Goal: Information Seeking & Learning: Learn about a topic

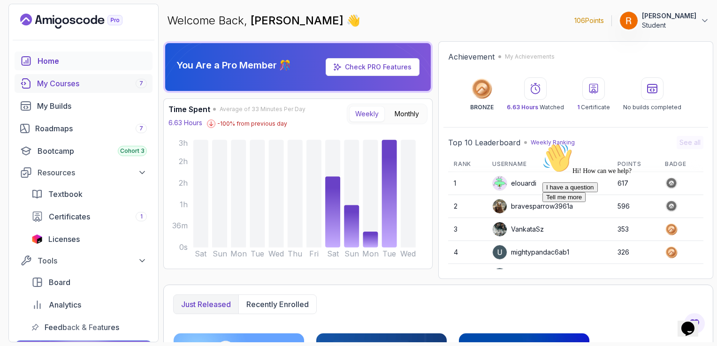
click at [68, 78] on div "My Courses 7" at bounding box center [92, 83] width 110 height 11
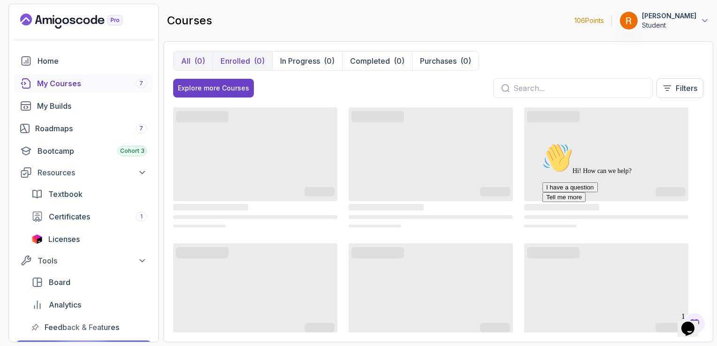
click at [254, 63] on div "(0)" at bounding box center [259, 60] width 11 height 11
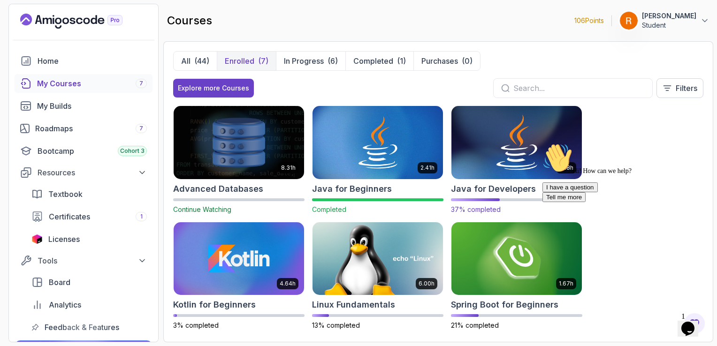
click at [533, 145] on img at bounding box center [516, 142] width 137 height 76
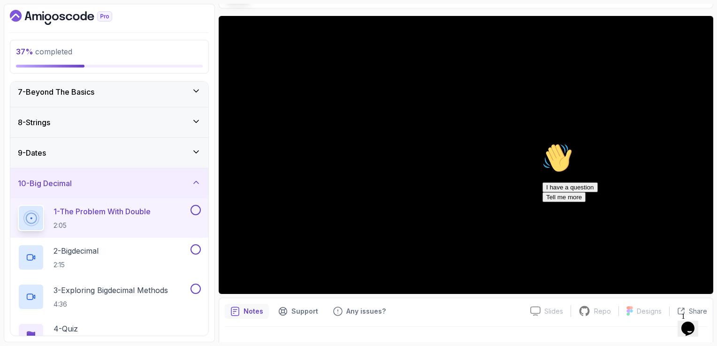
scroll to position [83, 0]
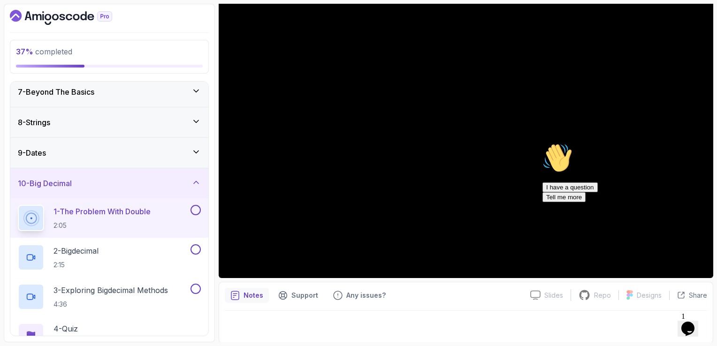
click at [542, 143] on icon "Chat attention grabber" at bounding box center [542, 143] width 0 height 0
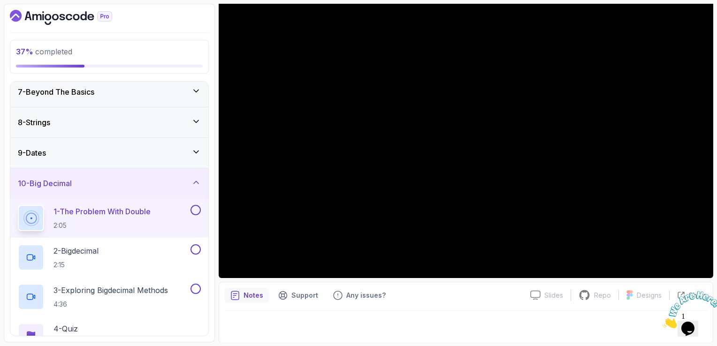
click at [395, 320] on div at bounding box center [466, 324] width 482 height 26
click at [468, 318] on div at bounding box center [466, 324] width 482 height 26
click at [450, 302] on div "Notes Support Any issues?" at bounding box center [374, 295] width 298 height 15
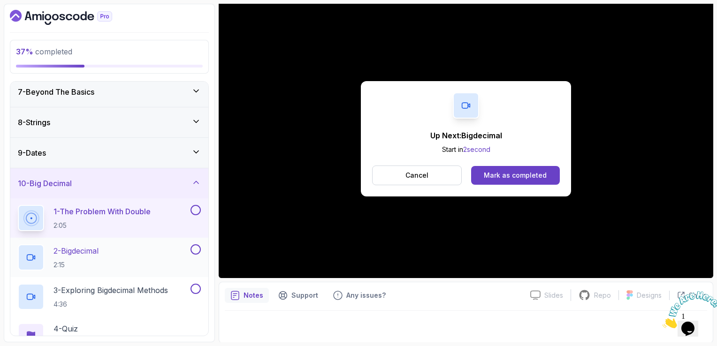
click at [135, 258] on div "2 - Bigdecimal 2:15" at bounding box center [103, 257] width 171 height 26
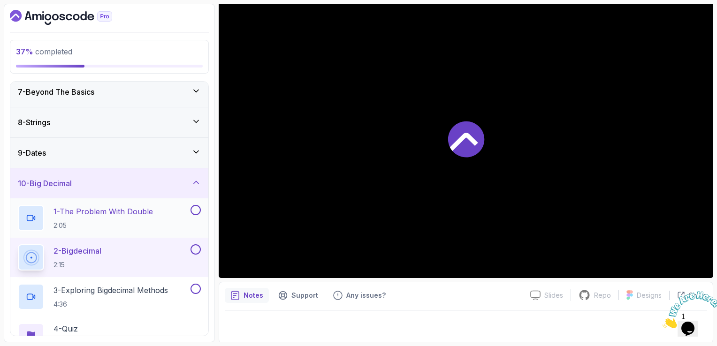
click at [197, 210] on button at bounding box center [195, 210] width 10 height 10
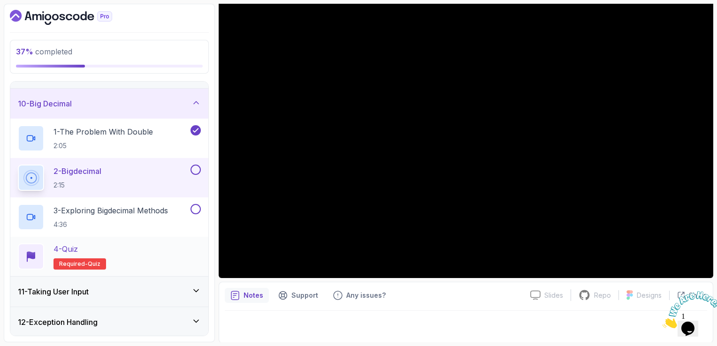
scroll to position [281, 0]
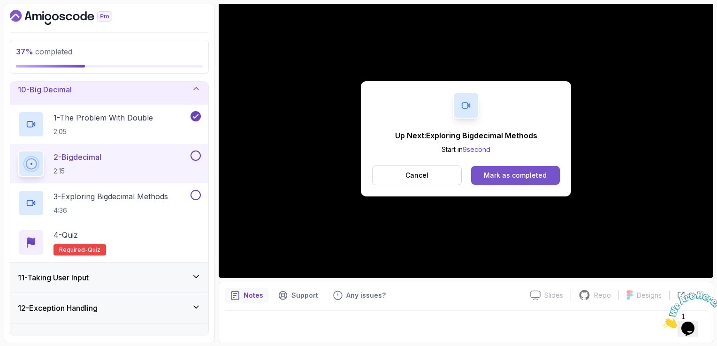
click at [540, 174] on div "Mark as completed" at bounding box center [515, 175] width 63 height 9
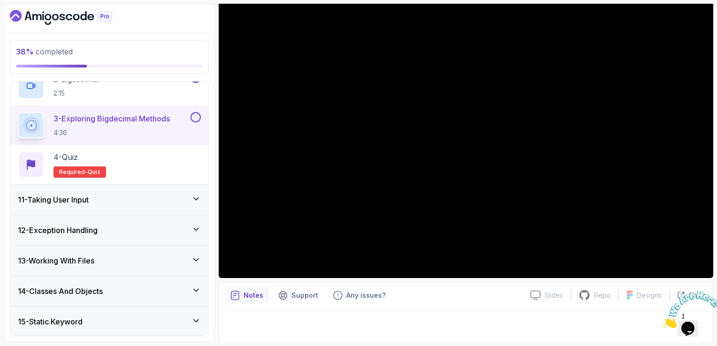
scroll to position [375, 0]
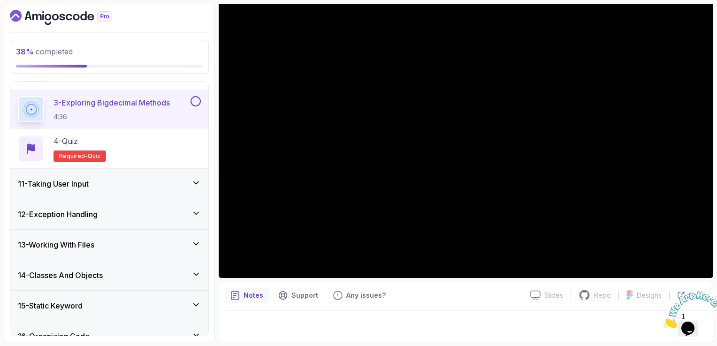
click at [439, 313] on div at bounding box center [466, 324] width 482 height 26
click at [191, 102] on button at bounding box center [195, 101] width 10 height 10
click at [152, 147] on div "4 - Quiz Required- quiz" at bounding box center [109, 149] width 183 height 26
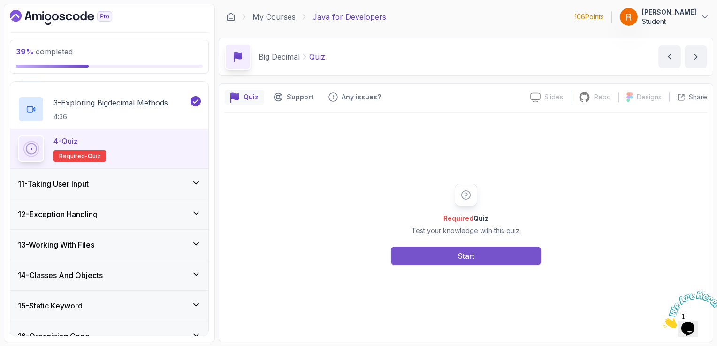
click at [416, 255] on button "Start" at bounding box center [466, 256] width 150 height 19
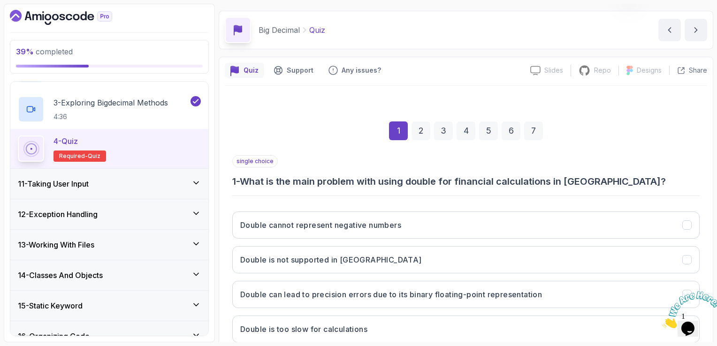
scroll to position [86, 0]
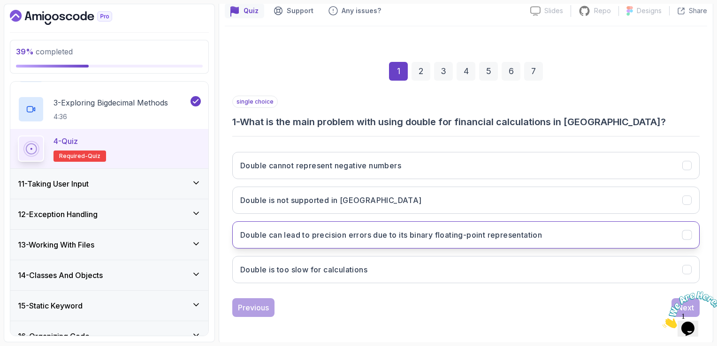
click at [384, 236] on h3 "Double can lead to precision errors due to its binary floating-point representa…" at bounding box center [391, 234] width 302 height 11
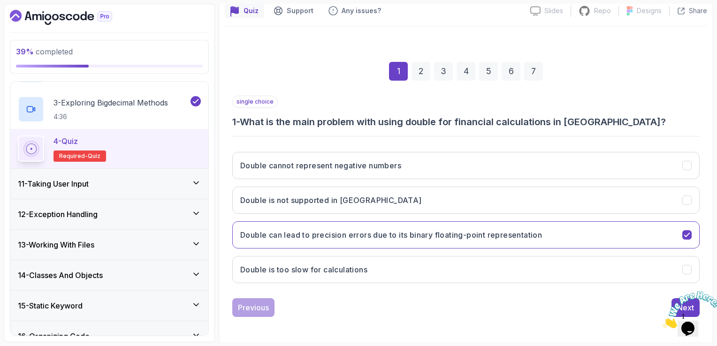
drag, startPoint x: 711, startPoint y: 290, endPoint x: 1357, endPoint y: 582, distance: 709.1
click at [662, 322] on icon "Close" at bounding box center [662, 326] width 0 height 8
click at [689, 299] on button "Next" at bounding box center [685, 307] width 28 height 19
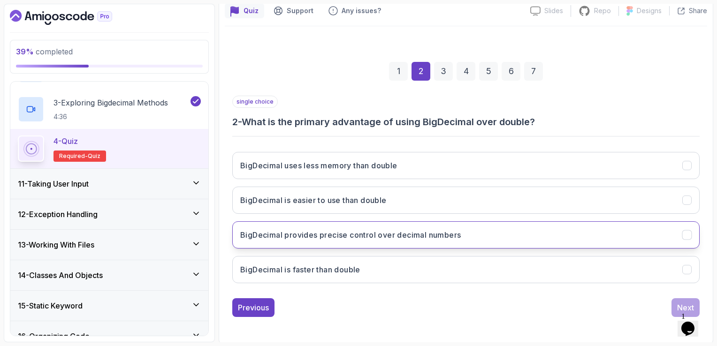
click at [388, 238] on h3 "BigDecimal provides precise control over decimal numbers" at bounding box center [350, 234] width 220 height 11
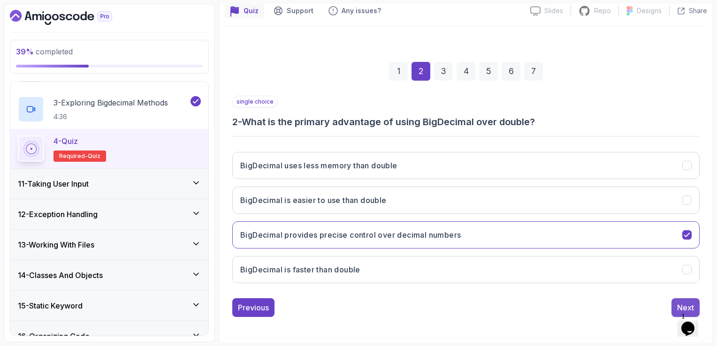
click at [686, 305] on div "Next" at bounding box center [685, 307] width 17 height 11
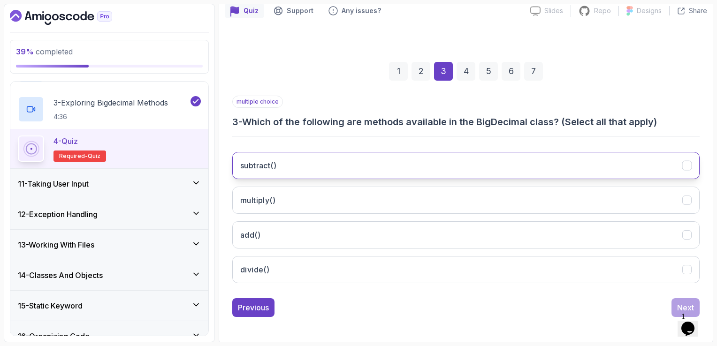
click at [314, 178] on button "subtract()" at bounding box center [465, 165] width 467 height 27
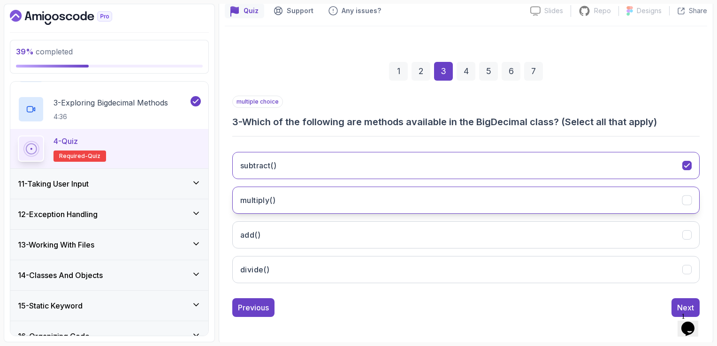
click at [334, 195] on button "multiply()" at bounding box center [465, 200] width 467 height 27
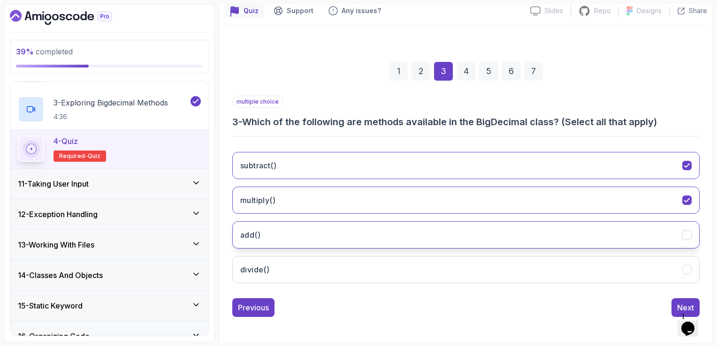
click at [358, 239] on button "add()" at bounding box center [465, 234] width 467 height 27
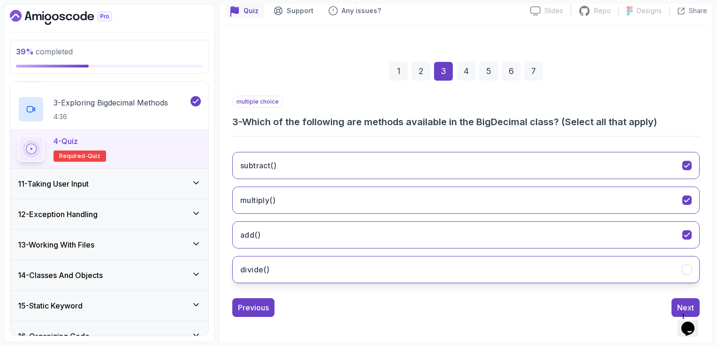
click at [372, 265] on button "divide()" at bounding box center [465, 269] width 467 height 27
click at [674, 305] on button "Next" at bounding box center [685, 307] width 28 height 19
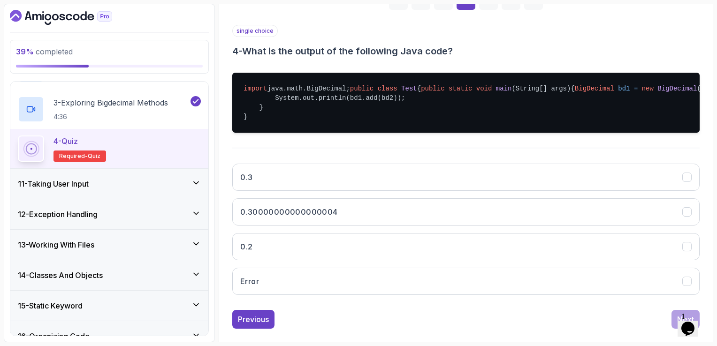
scroll to position [159, 0]
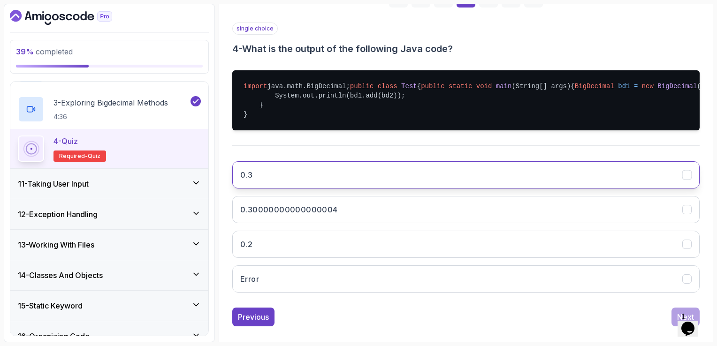
click at [348, 189] on button "0.3" at bounding box center [465, 174] width 467 height 27
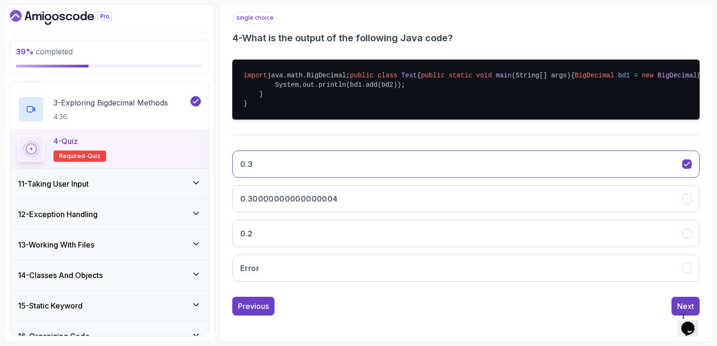
scroll to position [206, 0]
click at [676, 309] on button "Next" at bounding box center [685, 306] width 28 height 19
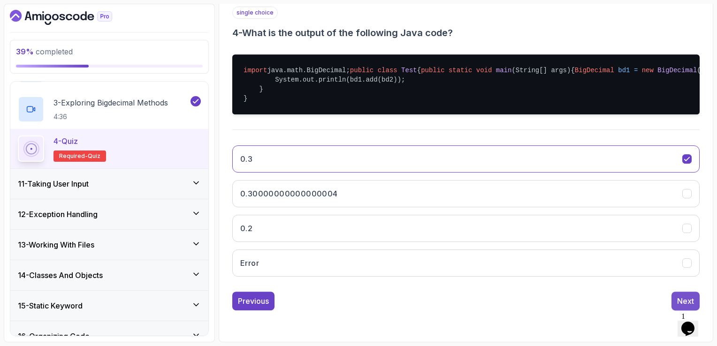
scroll to position [86, 0]
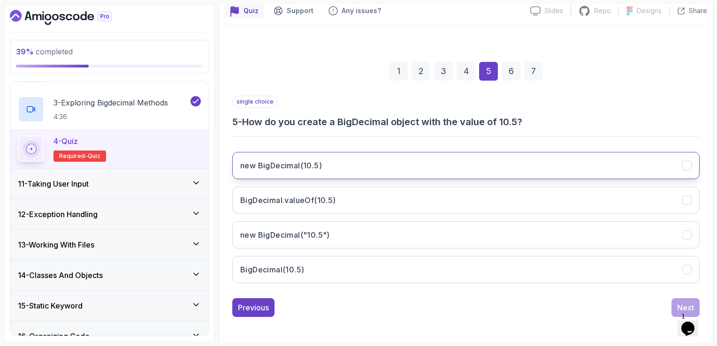
click at [296, 171] on button "new BigDecimal(10.5)" at bounding box center [465, 165] width 467 height 27
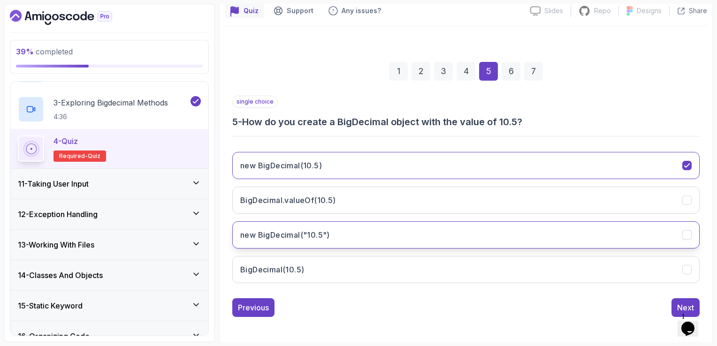
click at [368, 223] on button "new BigDecimal("10.5")" at bounding box center [465, 234] width 467 height 27
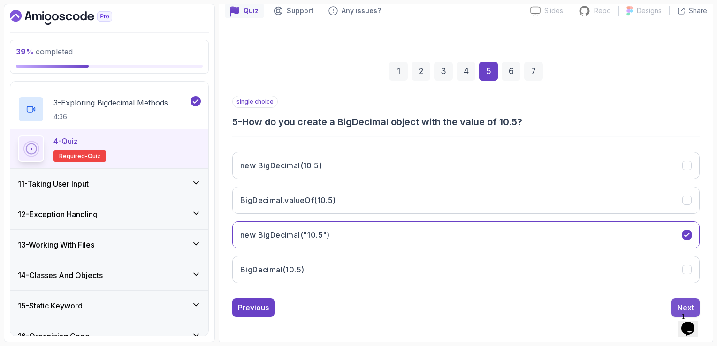
click at [686, 307] on div "Next" at bounding box center [685, 307] width 17 height 11
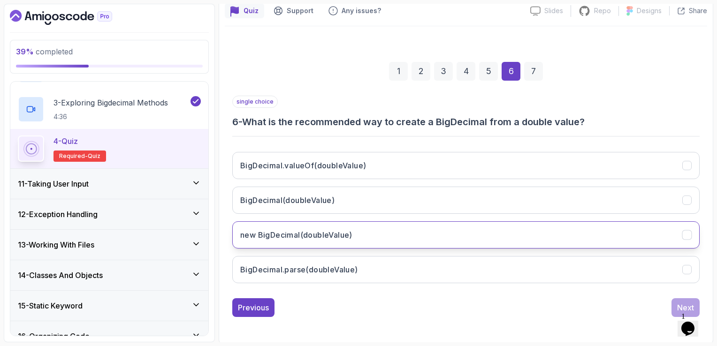
click at [377, 241] on button "new BigDecimal(doubleValue)" at bounding box center [465, 234] width 467 height 27
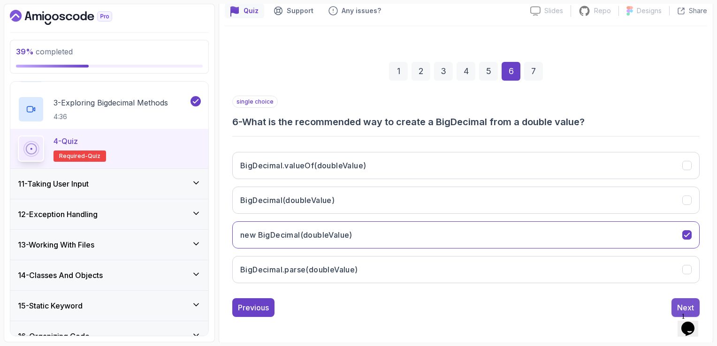
click at [684, 303] on div "Next" at bounding box center [685, 307] width 17 height 11
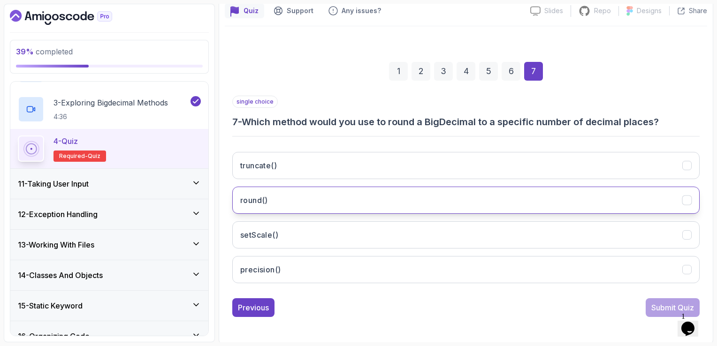
click at [306, 201] on button "round()" at bounding box center [465, 200] width 467 height 27
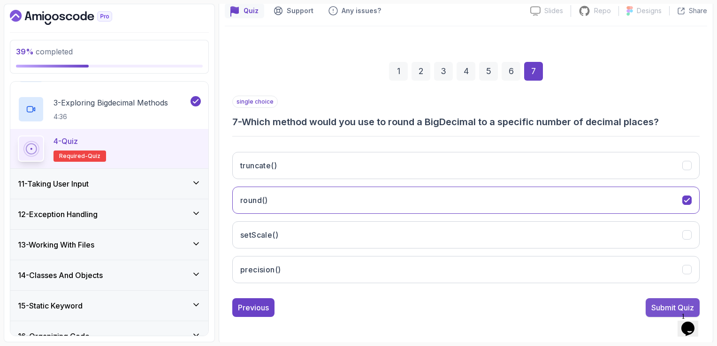
click at [650, 305] on button "Submit Quiz" at bounding box center [672, 307] width 54 height 19
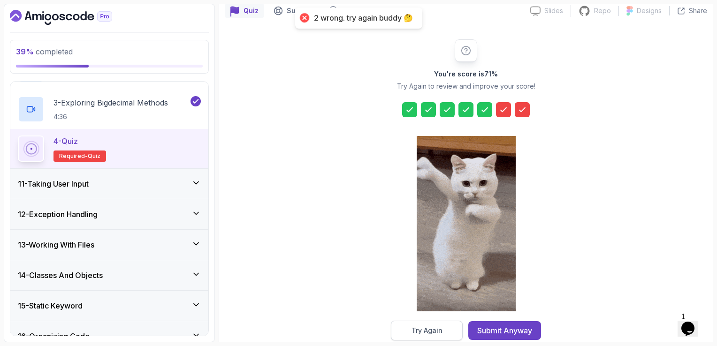
click at [411, 333] on button "Try Again" at bounding box center [427, 331] width 72 height 20
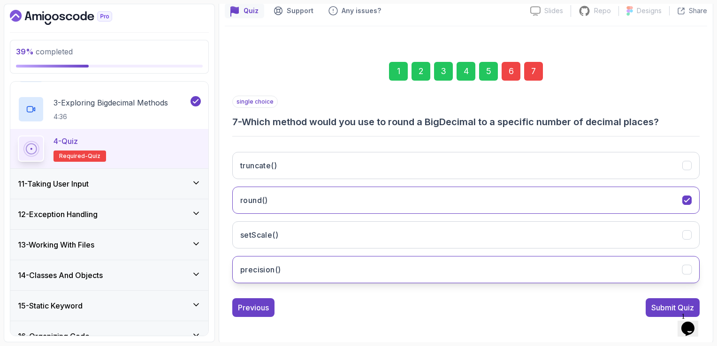
click at [312, 258] on button "precision()" at bounding box center [465, 269] width 467 height 27
click at [245, 305] on div "Previous" at bounding box center [253, 307] width 31 height 11
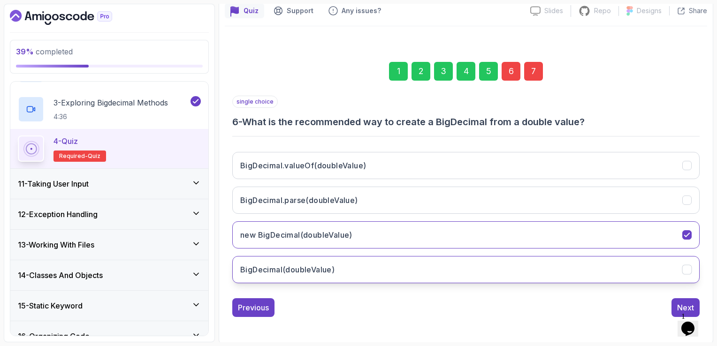
click at [354, 261] on button "BigDecimal(doubleValue)" at bounding box center [465, 269] width 467 height 27
click at [685, 299] on button "Next" at bounding box center [685, 307] width 28 height 19
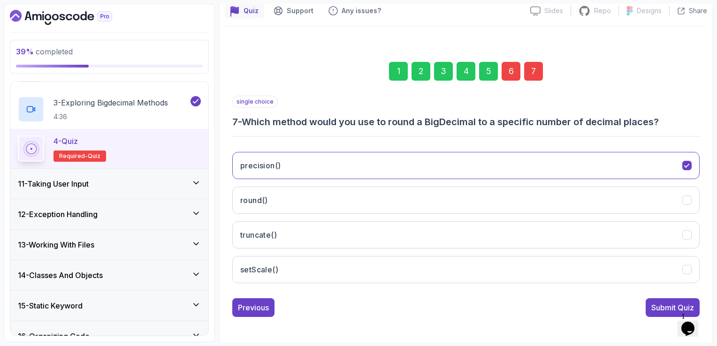
click at [685, 299] on button "Submit Quiz" at bounding box center [672, 307] width 54 height 19
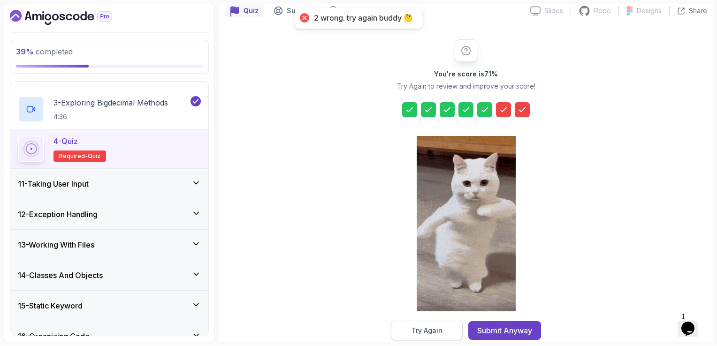
click at [409, 325] on button "Try Again" at bounding box center [427, 331] width 72 height 20
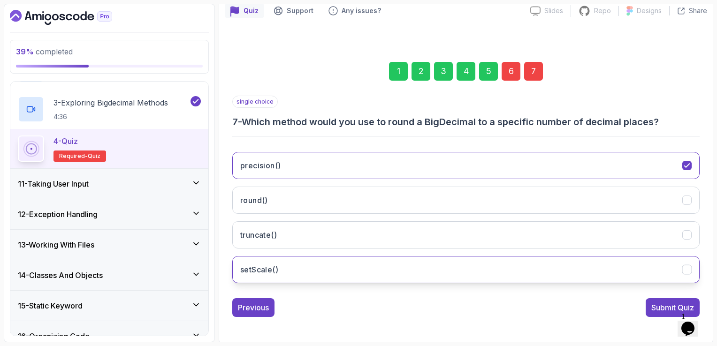
click at [341, 270] on button "setScale()" at bounding box center [465, 269] width 467 height 27
click at [243, 316] on div "1 2 3 4 5 6 7 single choice 7 - Which method would you use to round a BigDecima…" at bounding box center [466, 181] width 482 height 285
click at [245, 309] on div "Previous" at bounding box center [253, 307] width 31 height 11
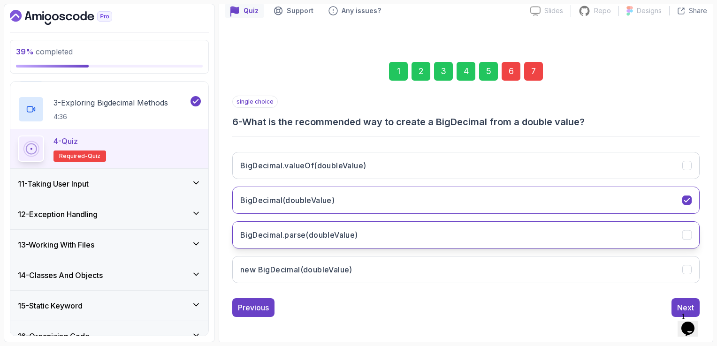
click at [317, 227] on button "BigDecimal.parse(doubleValue)" at bounding box center [465, 234] width 467 height 27
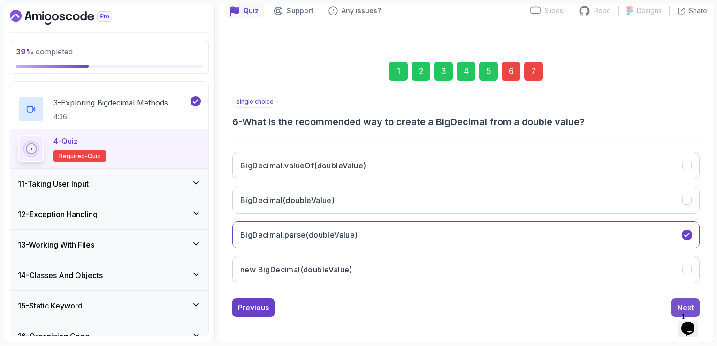
click at [691, 302] on div "Next" at bounding box center [685, 307] width 17 height 11
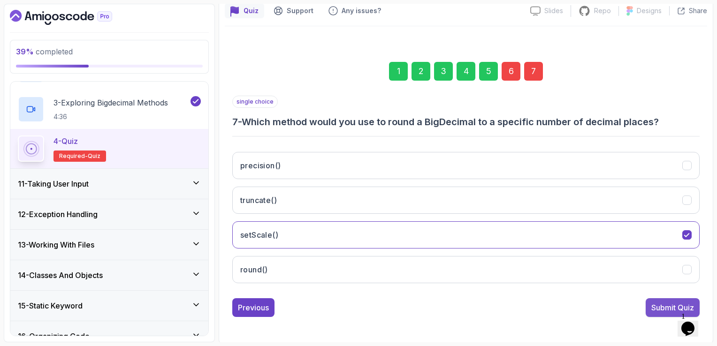
click at [691, 302] on div "Submit Quiz" at bounding box center [672, 307] width 43 height 11
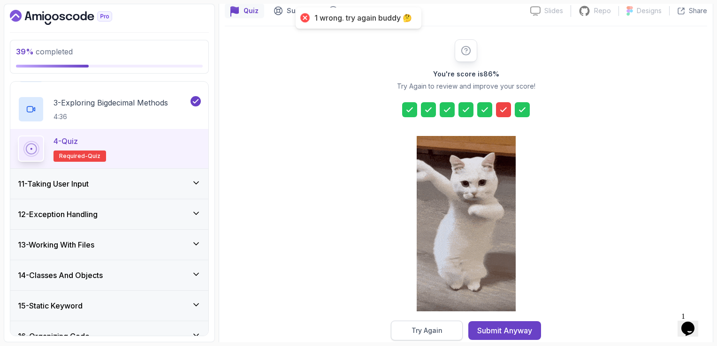
click at [417, 332] on div "Try Again" at bounding box center [426, 330] width 31 height 9
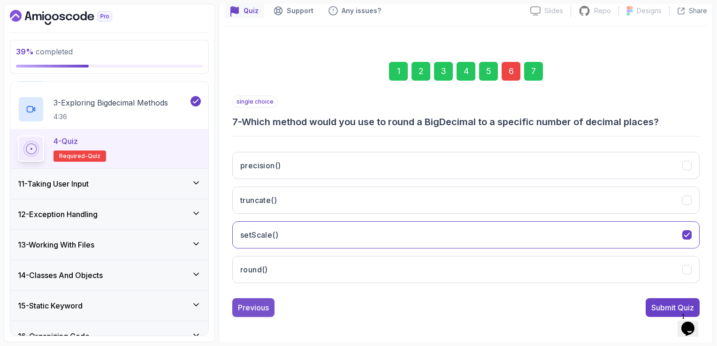
click at [264, 303] on div "Previous" at bounding box center [253, 307] width 31 height 11
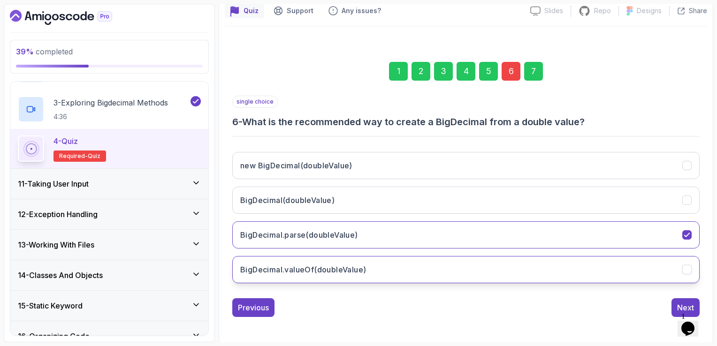
click at [354, 267] on h3 "BigDecimal.valueOf(doubleValue)" at bounding box center [303, 269] width 126 height 11
click at [679, 306] on div "Next" at bounding box center [685, 307] width 17 height 11
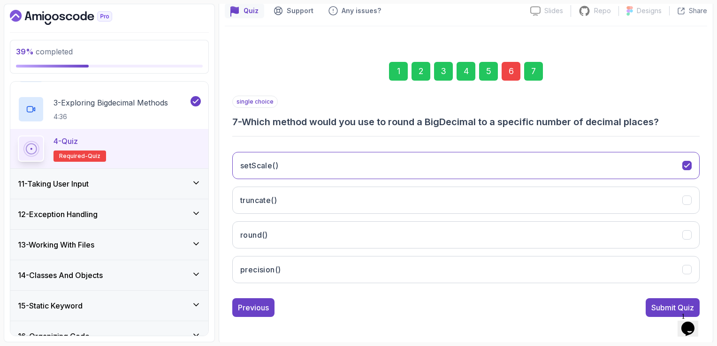
click at [679, 306] on div "Submit Quiz" at bounding box center [672, 307] width 43 height 11
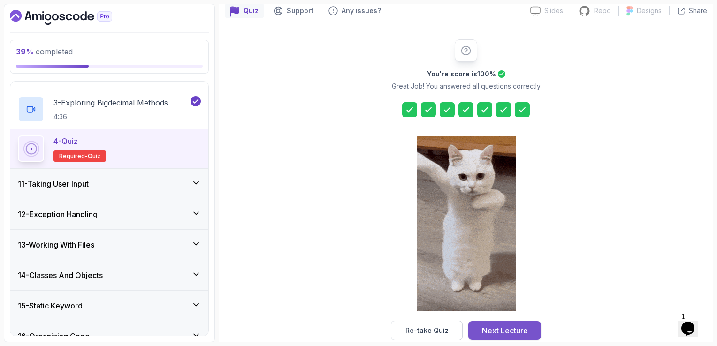
click at [529, 330] on button "Next Lecture" at bounding box center [504, 330] width 73 height 19
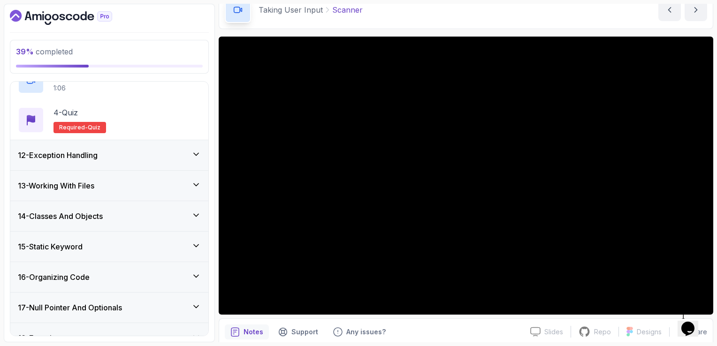
scroll to position [433, 0]
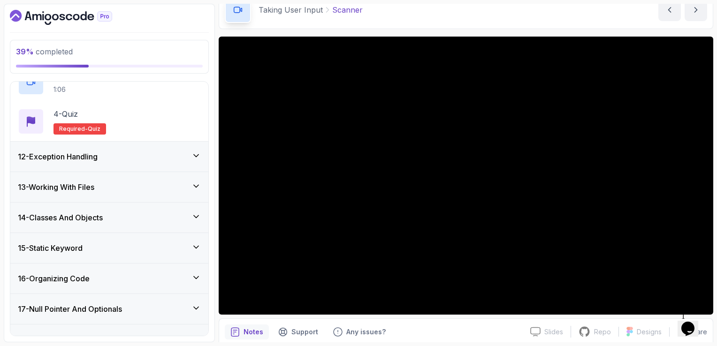
click at [210, 252] on div "39 % completed 1 - Intro 2 - Loops 3 - If Statements 4 - Packages 5 - Access Mo…" at bounding box center [109, 173] width 211 height 339
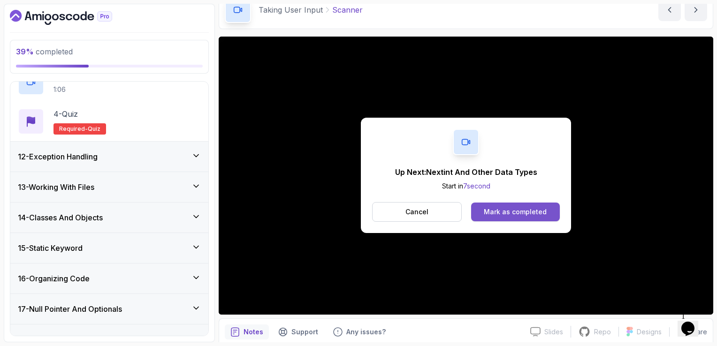
click at [526, 214] on div "Mark as completed" at bounding box center [515, 211] width 63 height 9
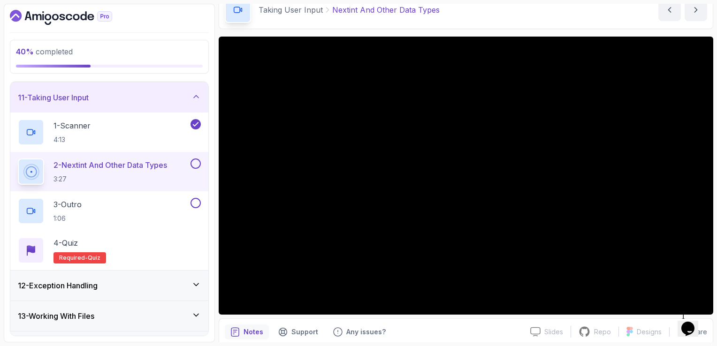
scroll to position [292, 0]
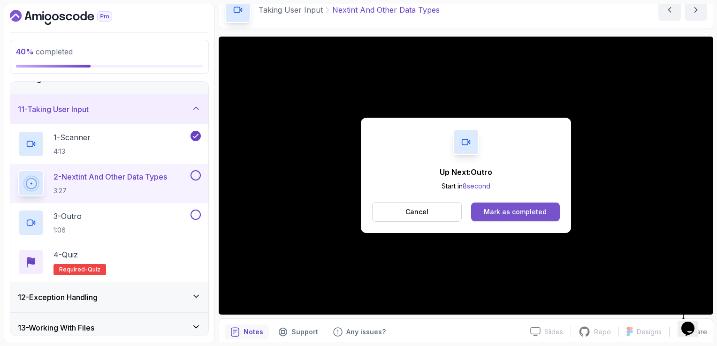
click at [525, 205] on button "Mark as completed" at bounding box center [515, 212] width 89 height 19
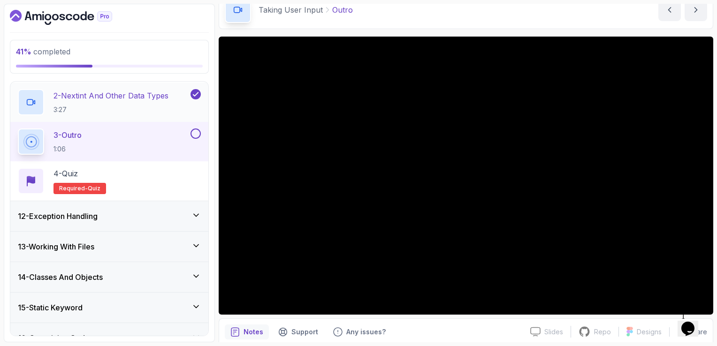
scroll to position [386, 0]
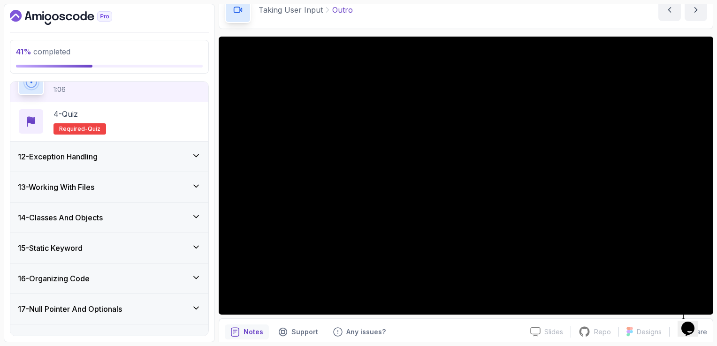
click at [197, 153] on icon at bounding box center [195, 155] width 9 height 9
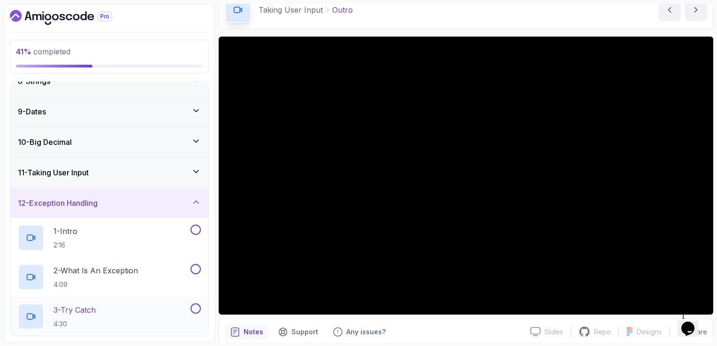
scroll to position [228, 0]
click at [199, 205] on icon at bounding box center [195, 202] width 9 height 9
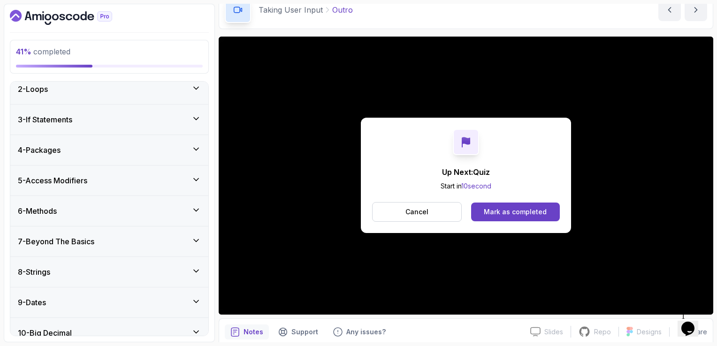
scroll to position [0, 0]
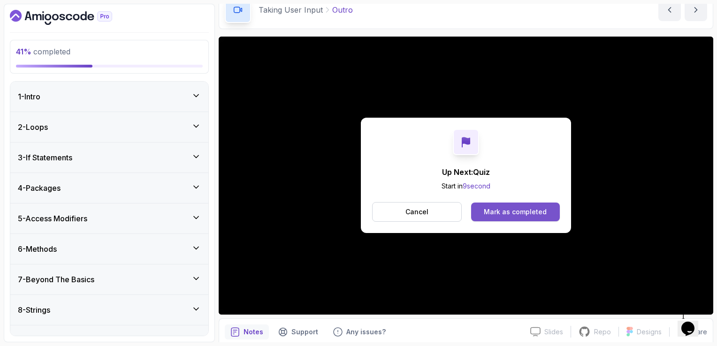
click at [521, 212] on div "Mark as completed" at bounding box center [515, 211] width 63 height 9
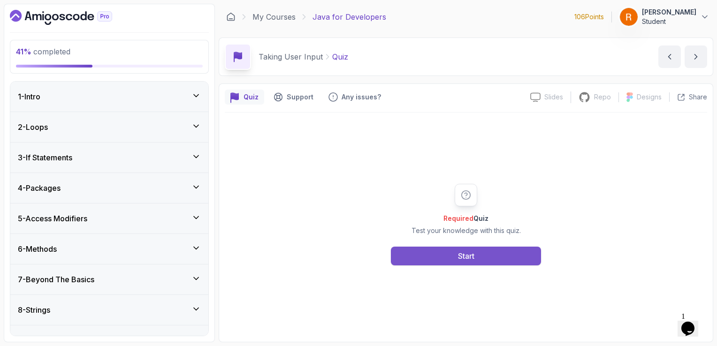
click at [452, 257] on button "Start" at bounding box center [466, 256] width 150 height 19
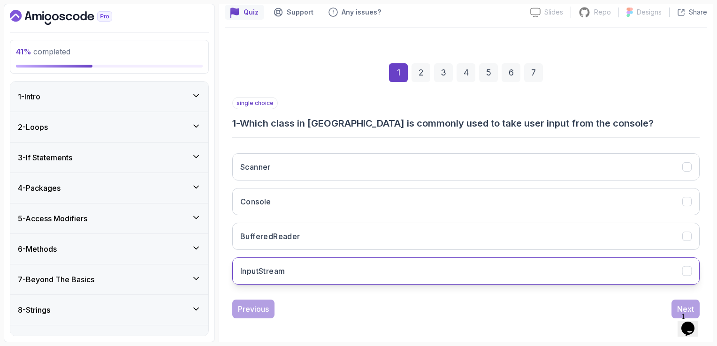
scroll to position [86, 0]
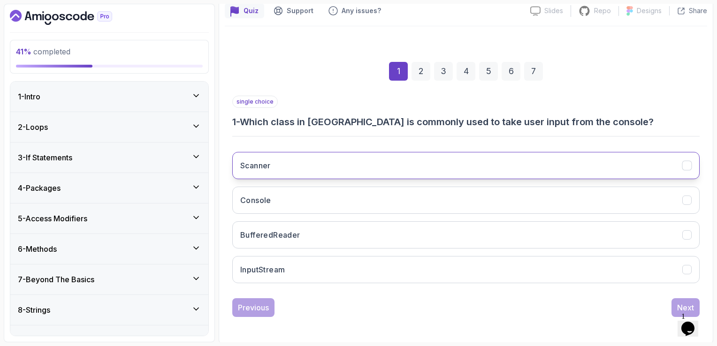
click at [413, 168] on button "Scanner" at bounding box center [465, 165] width 467 height 27
click at [686, 302] on div "Next" at bounding box center [685, 307] width 17 height 11
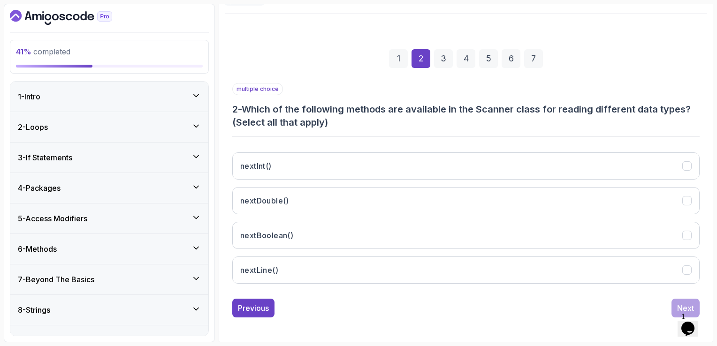
scroll to position [99, 0]
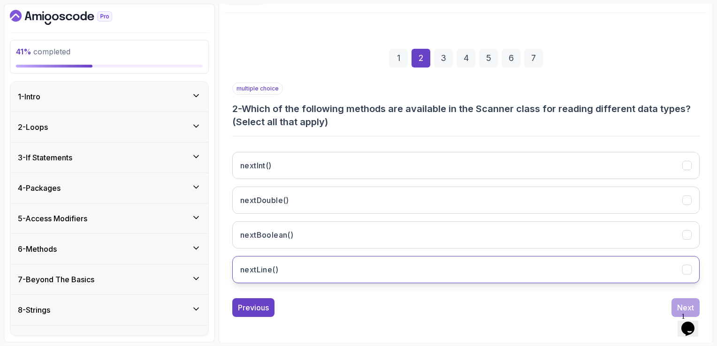
click at [313, 269] on button "nextLine()" at bounding box center [465, 269] width 467 height 27
click at [687, 302] on div "Next" at bounding box center [685, 307] width 17 height 11
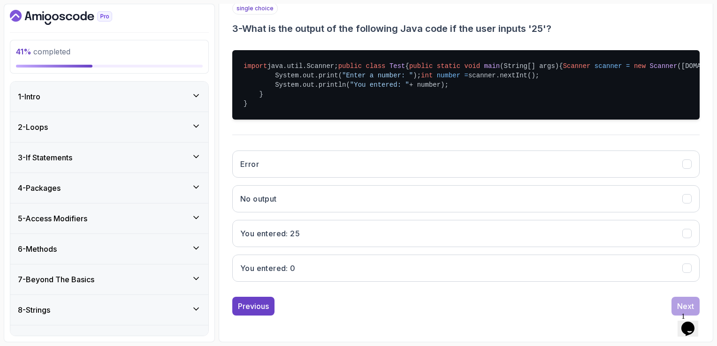
scroll to position [193, 0]
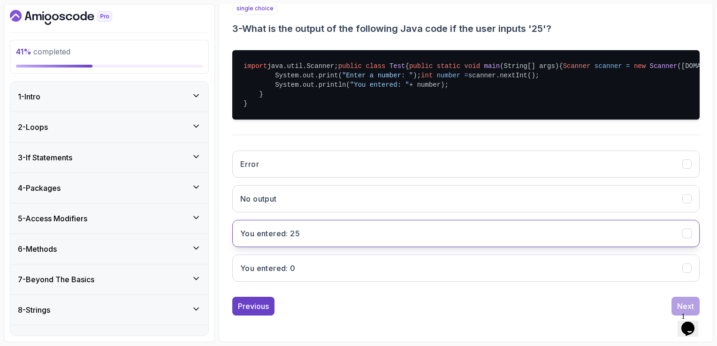
click at [335, 247] on button "You entered: 25" at bounding box center [465, 233] width 467 height 27
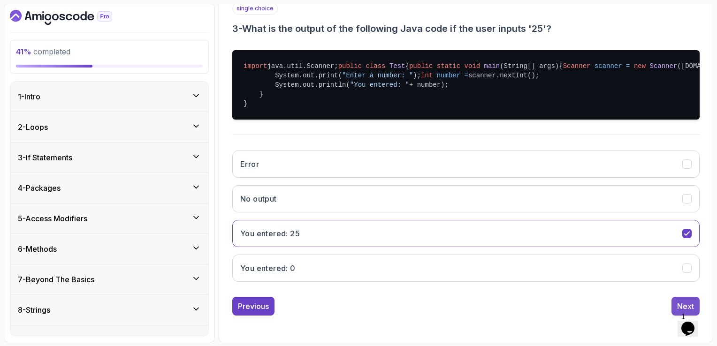
click at [672, 316] on button "Next" at bounding box center [685, 306] width 28 height 19
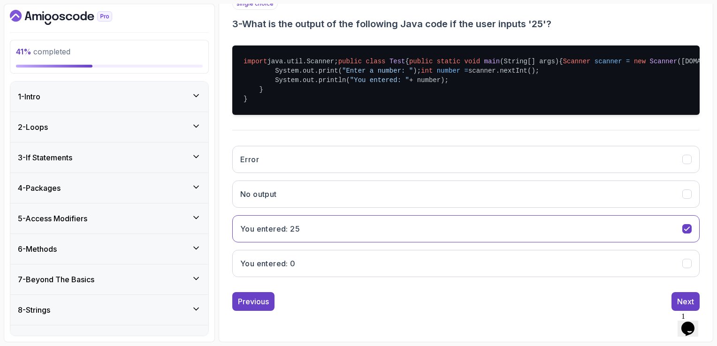
scroll to position [86, 0]
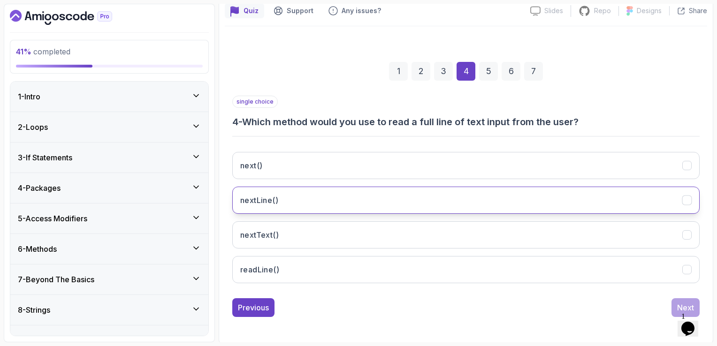
click at [358, 195] on button "nextLine()" at bounding box center [465, 200] width 467 height 27
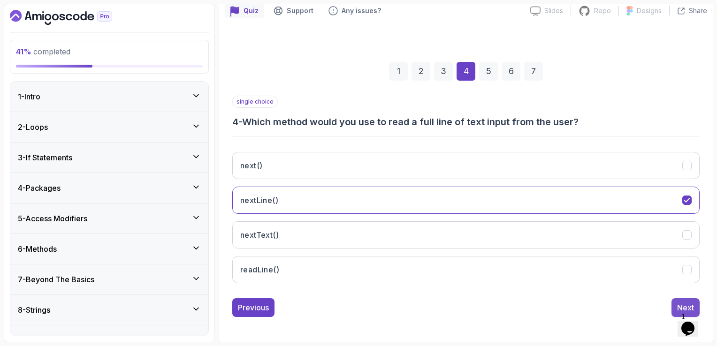
click at [675, 308] on button "Next" at bounding box center [685, 307] width 28 height 19
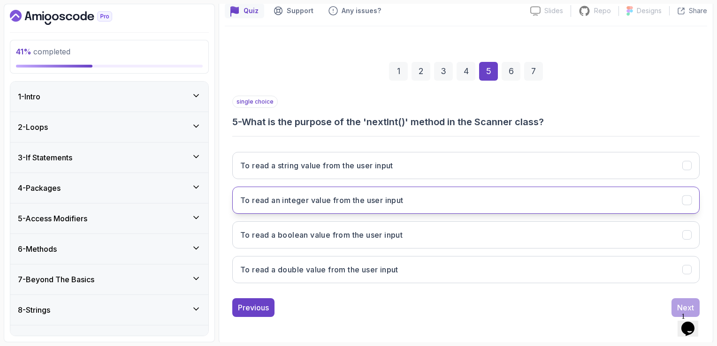
click at [403, 201] on h3 "To read an integer value from the user input" at bounding box center [321, 200] width 163 height 11
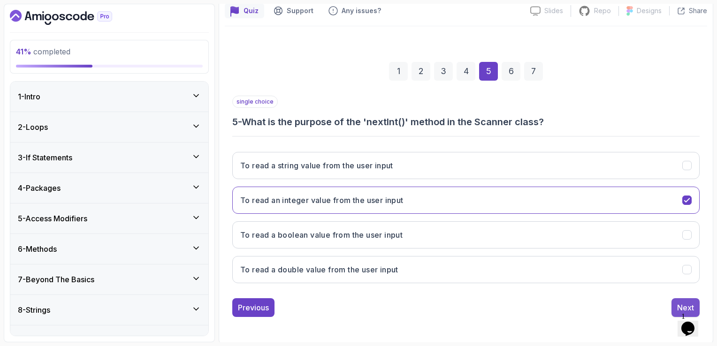
click at [692, 302] on div "Next" at bounding box center [685, 307] width 17 height 11
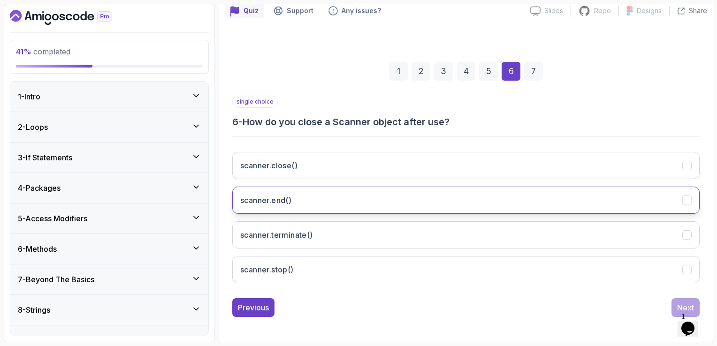
click at [375, 208] on button "scanner.end()" at bounding box center [465, 200] width 467 height 27
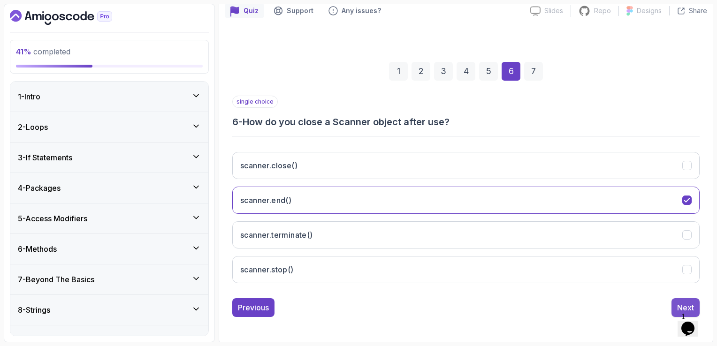
click at [686, 303] on div "Next" at bounding box center [685, 307] width 17 height 11
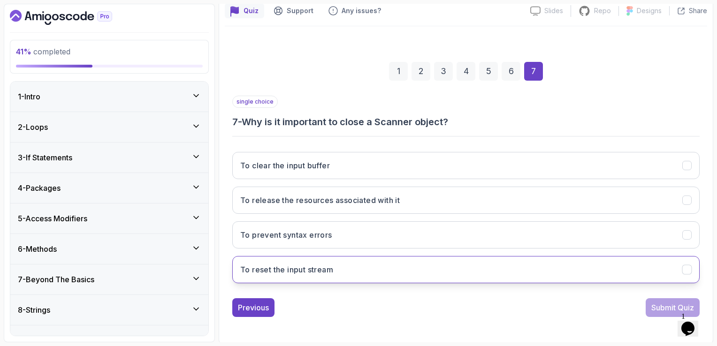
click at [398, 262] on button "To reset the input stream" at bounding box center [465, 269] width 467 height 27
click at [664, 307] on div "Submit Quiz" at bounding box center [672, 307] width 43 height 11
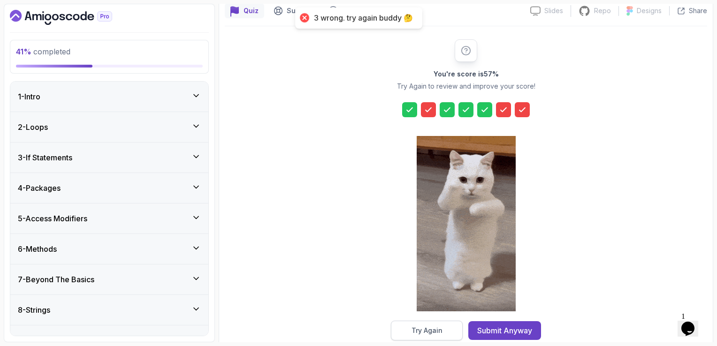
click at [443, 326] on button "Try Again" at bounding box center [427, 331] width 72 height 20
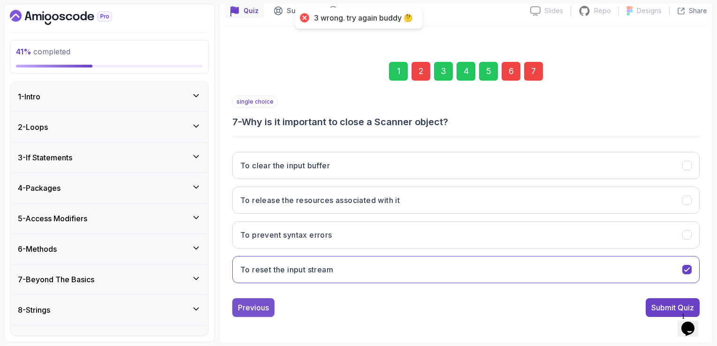
click at [264, 299] on button "Previous" at bounding box center [253, 307] width 42 height 19
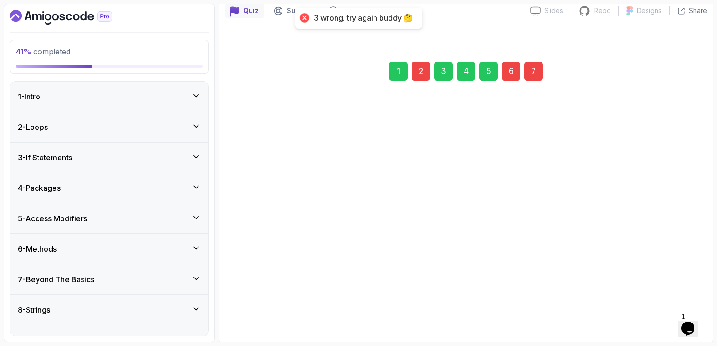
click at [263, 305] on div "Previous" at bounding box center [253, 307] width 31 height 11
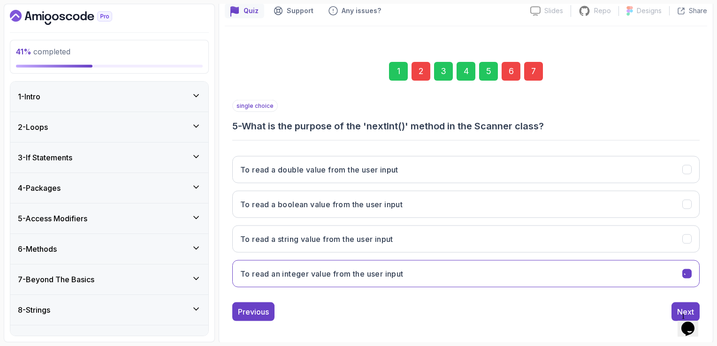
click at [263, 306] on div "Previous" at bounding box center [253, 311] width 31 height 11
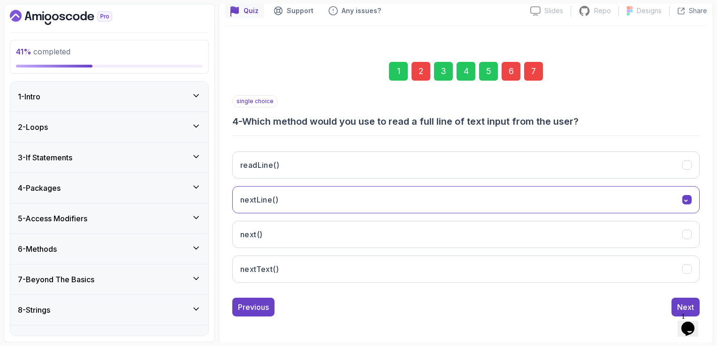
click at [263, 305] on div "Previous" at bounding box center [253, 307] width 31 height 11
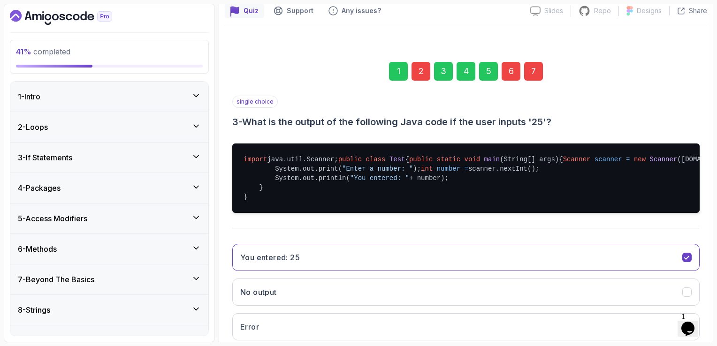
click at [263, 271] on button "You entered: 25" at bounding box center [465, 257] width 467 height 27
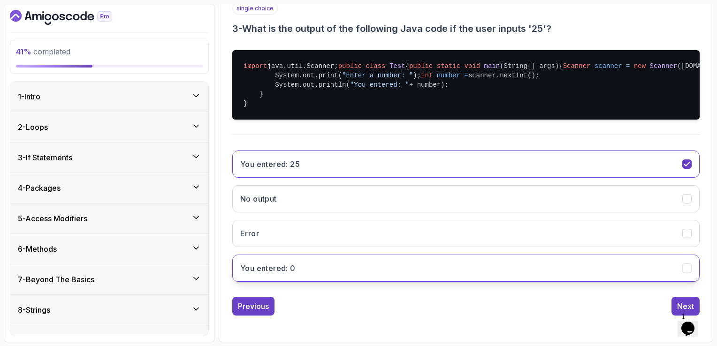
scroll to position [216, 0]
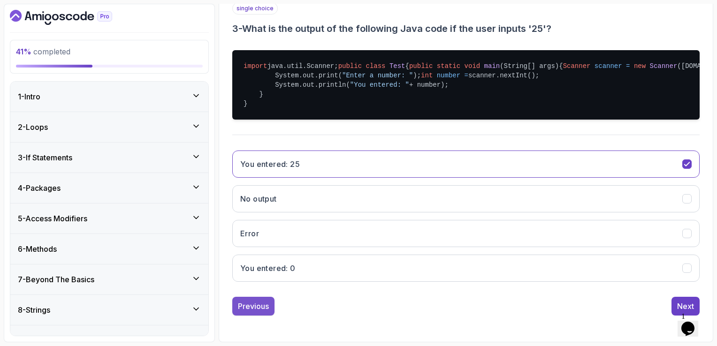
click at [261, 303] on div "Previous" at bounding box center [253, 306] width 31 height 11
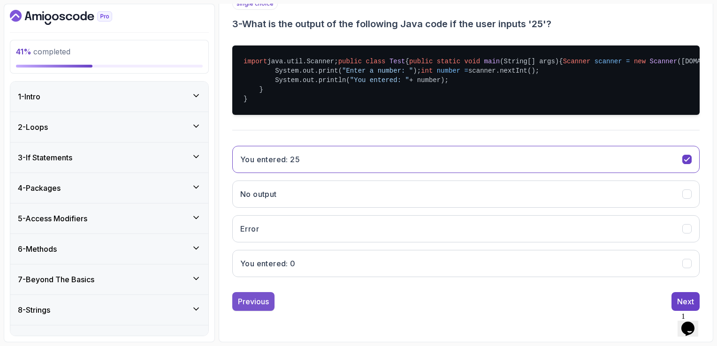
scroll to position [99, 0]
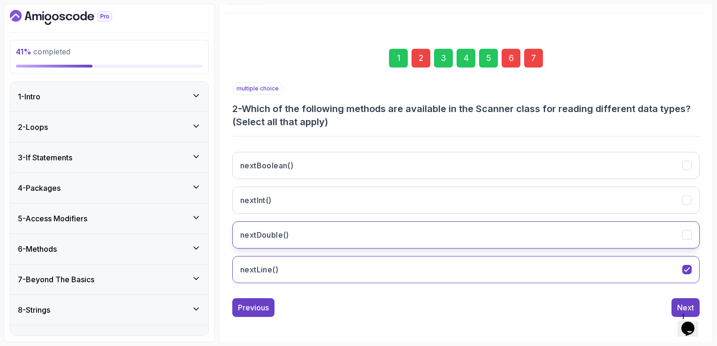
click at [445, 233] on button "nextDouble()" at bounding box center [465, 234] width 467 height 27
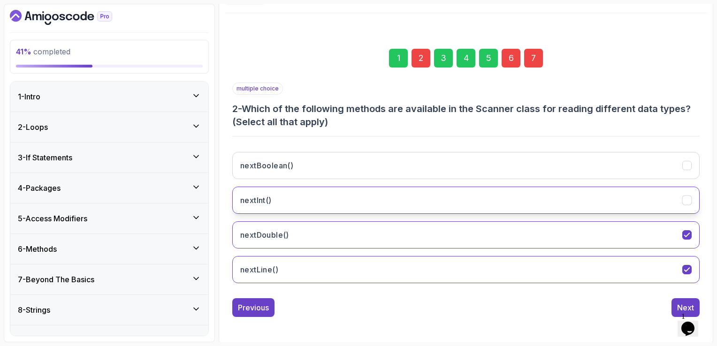
click at [457, 205] on button "nextInt()" at bounding box center [465, 200] width 467 height 27
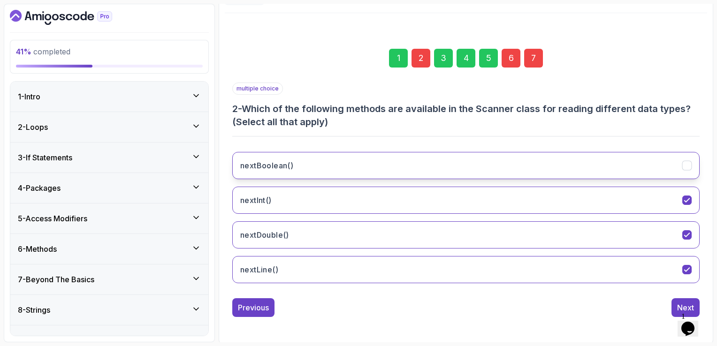
click at [480, 164] on button "nextBoolean()" at bounding box center [465, 165] width 467 height 27
click at [689, 303] on div "Next" at bounding box center [685, 307] width 17 height 11
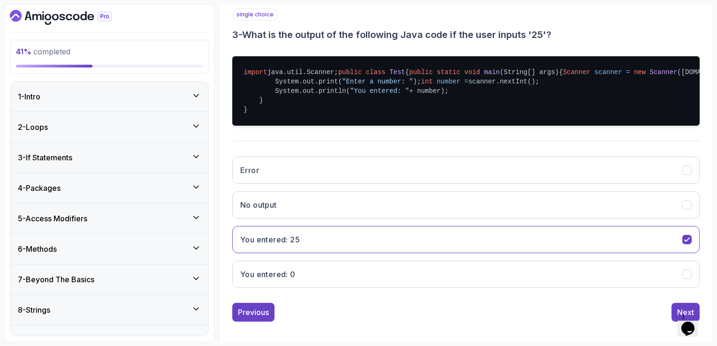
scroll to position [216, 0]
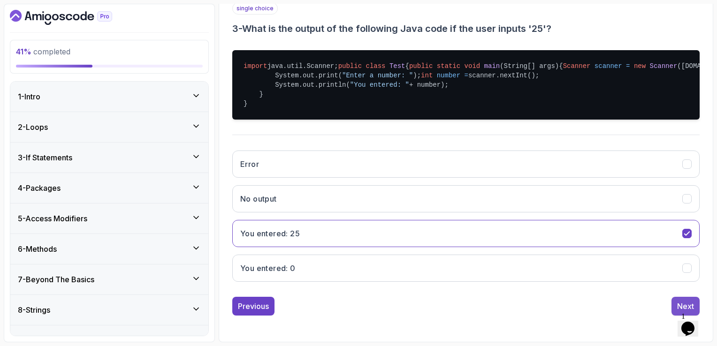
click at [683, 305] on div "Next" at bounding box center [685, 306] width 17 height 11
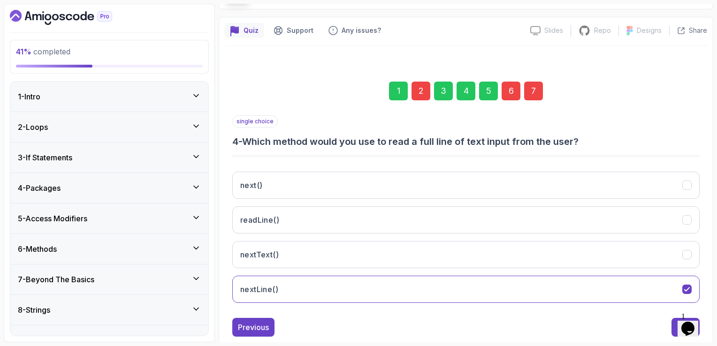
scroll to position [86, 0]
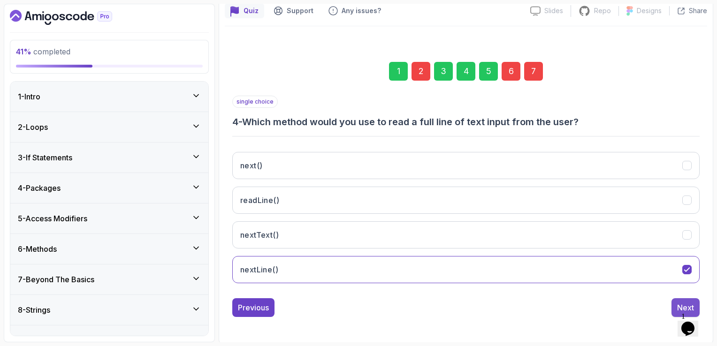
click at [675, 301] on button "Next" at bounding box center [685, 307] width 28 height 19
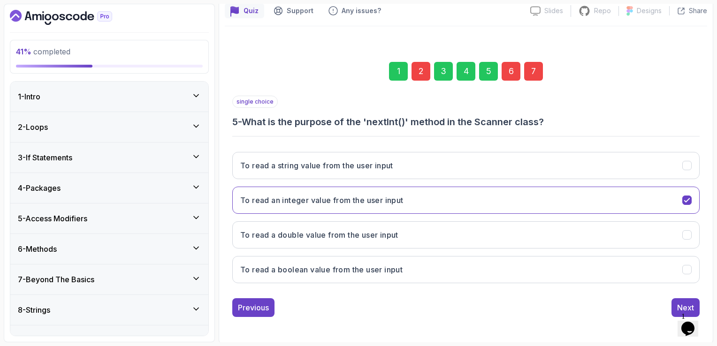
click at [675, 301] on button "Next" at bounding box center [685, 307] width 28 height 19
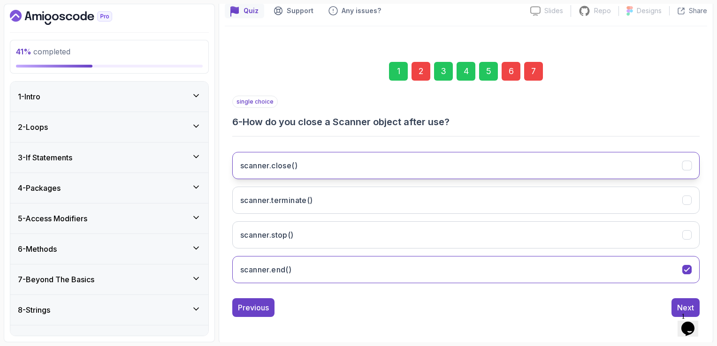
click at [425, 172] on button "scanner.close()" at bounding box center [465, 165] width 467 height 27
click at [681, 306] on div "Next" at bounding box center [685, 307] width 17 height 11
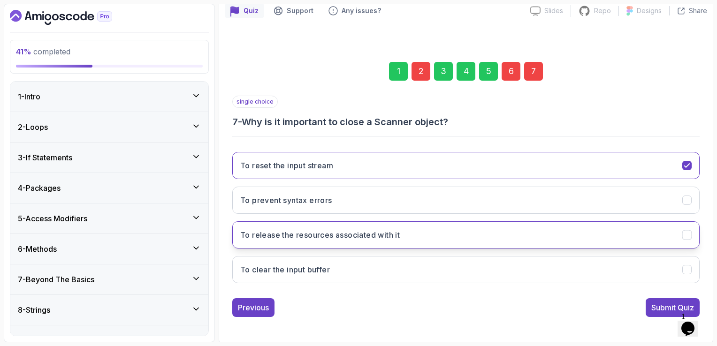
click at [341, 237] on h3 "To release the resources associated with it" at bounding box center [319, 234] width 159 height 11
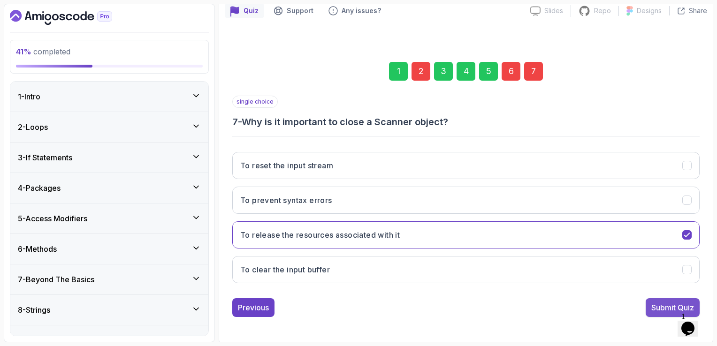
click at [657, 308] on div "Submit Quiz" at bounding box center [672, 307] width 43 height 11
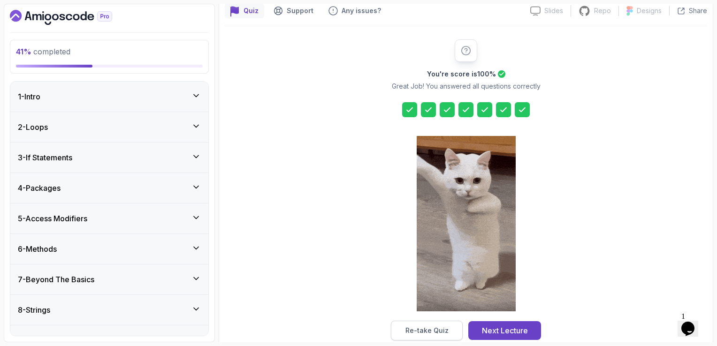
click at [455, 327] on button "Re-take Quiz" at bounding box center [427, 331] width 72 height 20
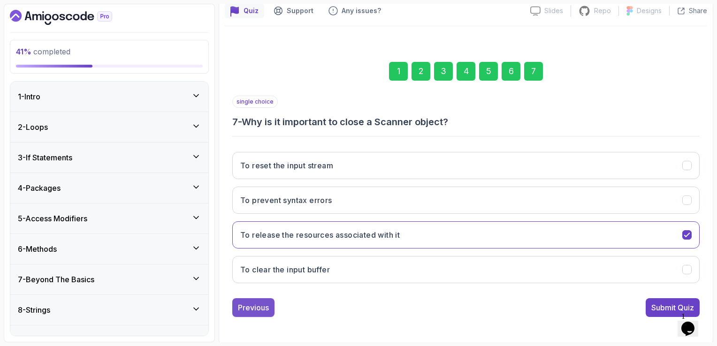
click at [258, 310] on div "Previous" at bounding box center [253, 307] width 31 height 11
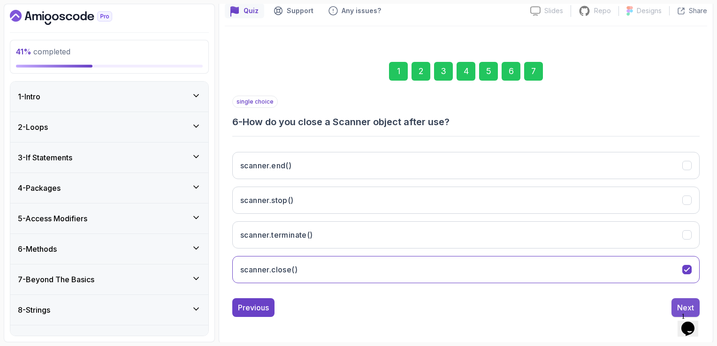
click at [682, 308] on div "Next" at bounding box center [685, 307] width 17 height 11
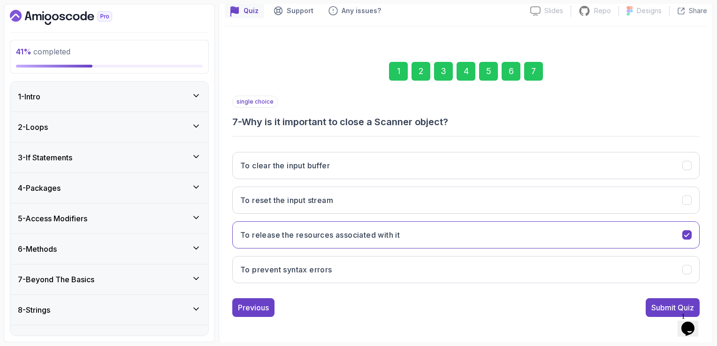
click at [682, 308] on div "Submit Quiz" at bounding box center [672, 307] width 43 height 11
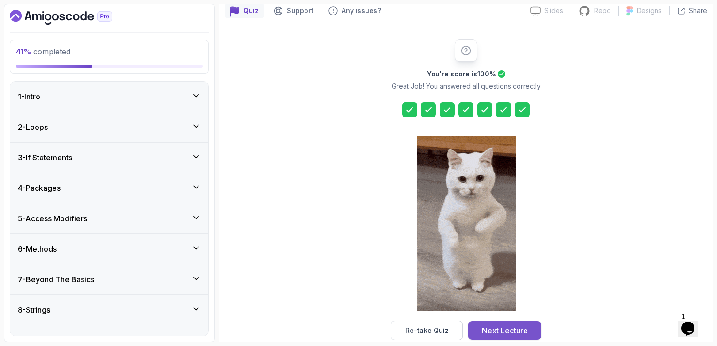
click at [514, 332] on div "Next Lecture" at bounding box center [505, 330] width 46 height 11
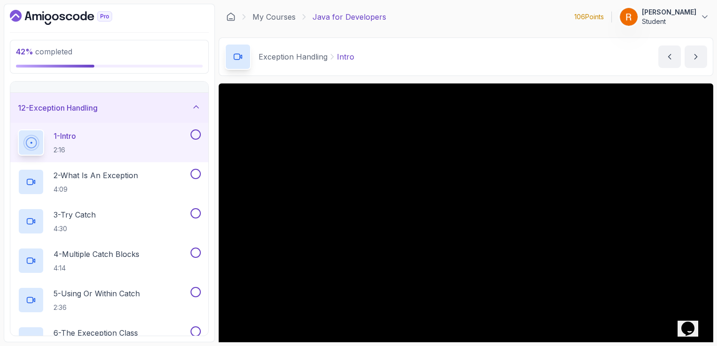
scroll to position [328, 0]
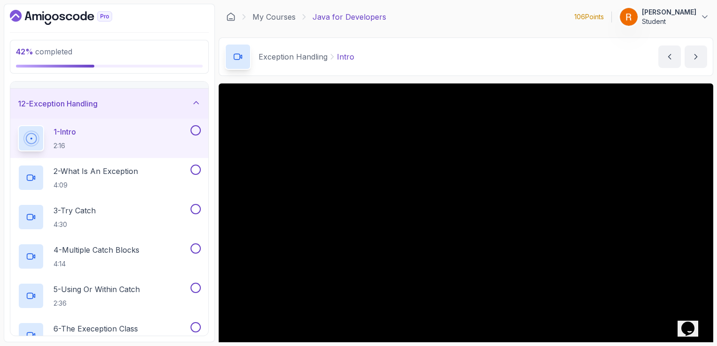
drag, startPoint x: 600, startPoint y: 17, endPoint x: 623, endPoint y: 22, distance: 23.4
click at [623, 22] on div "106 Points 1 [PERSON_NAME] Student" at bounding box center [641, 17] width 135 height 19
drag, startPoint x: 623, startPoint y: 22, endPoint x: 571, endPoint y: 53, distance: 61.1
click at [571, 53] on div "Exception Handling Intro Intro by [PERSON_NAME]" at bounding box center [466, 57] width 494 height 38
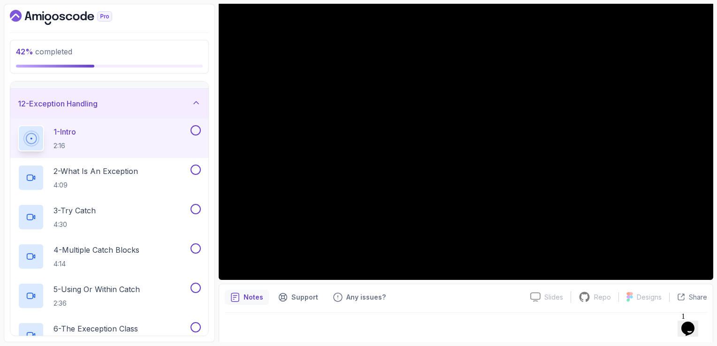
scroll to position [83, 0]
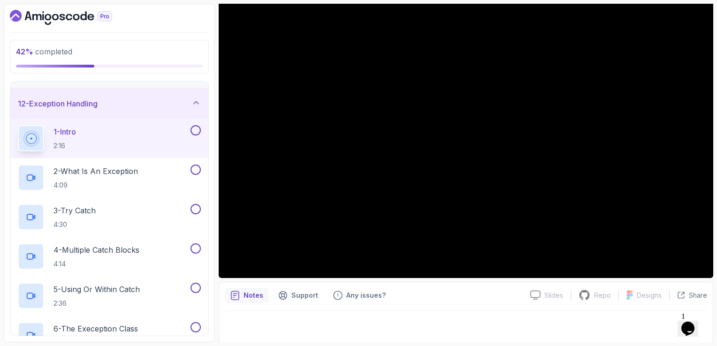
click at [453, 321] on div at bounding box center [466, 324] width 482 height 26
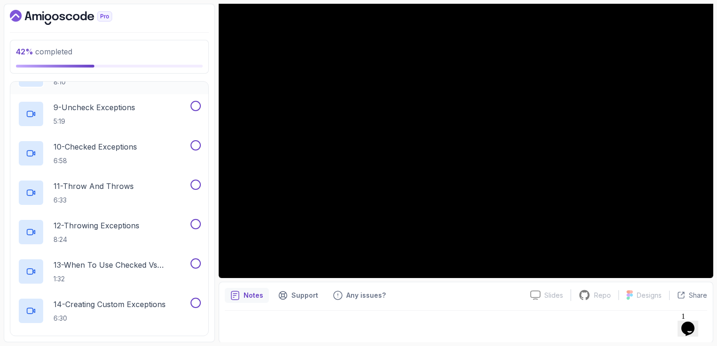
scroll to position [610, 0]
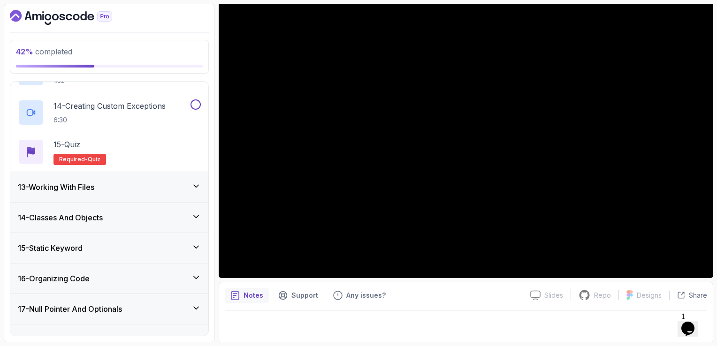
click at [154, 193] on div "13 - Working With Files" at bounding box center [109, 187] width 198 height 30
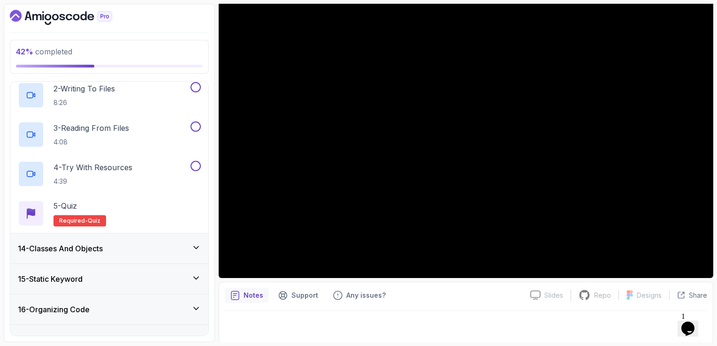
scroll to position [519, 0]
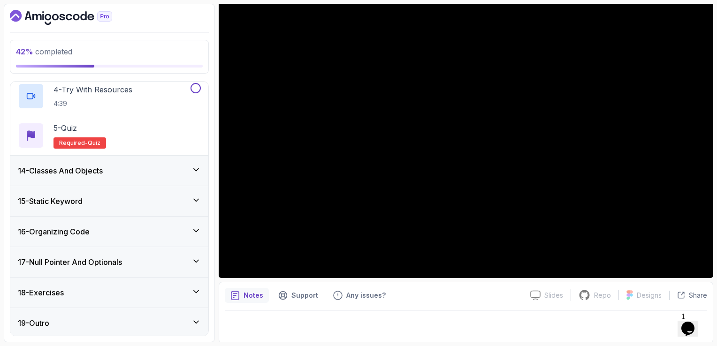
click at [169, 175] on div "14 - Classes And Objects" at bounding box center [109, 171] width 198 height 30
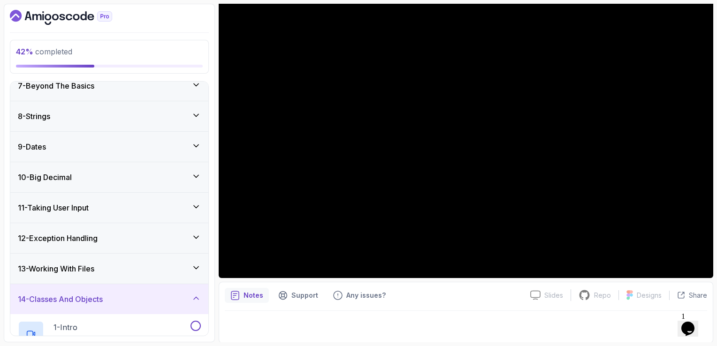
scroll to position [182, 0]
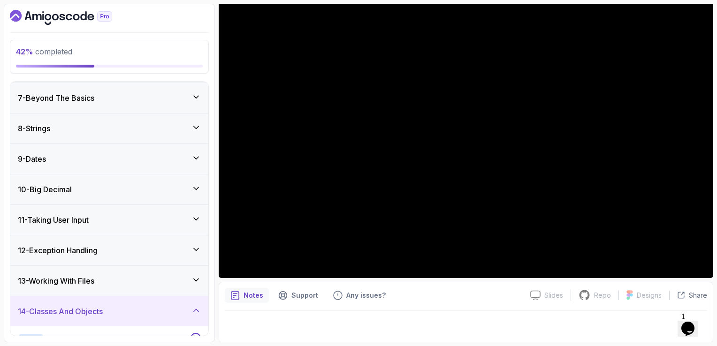
click at [74, 253] on h3 "12 - Exception Handling" at bounding box center [58, 250] width 80 height 11
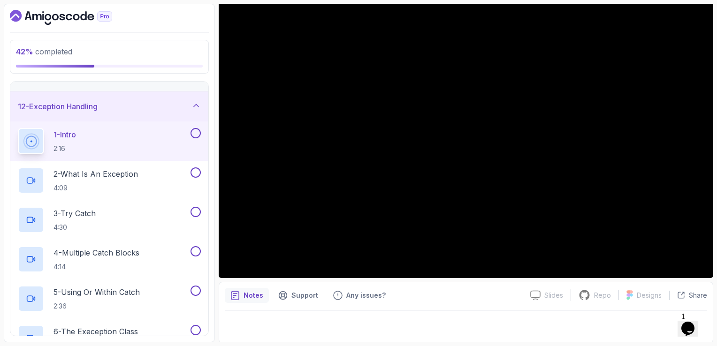
scroll to position [303, 0]
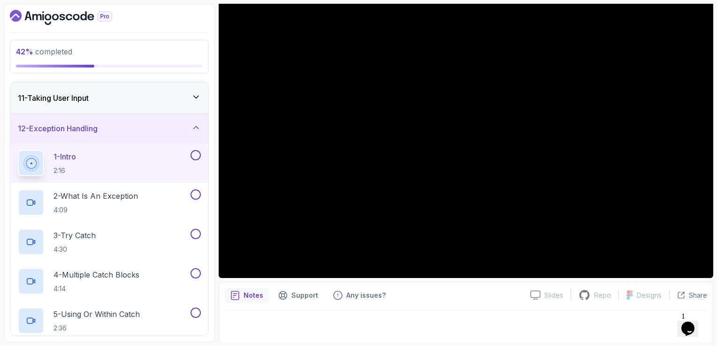
click at [10, 114] on button "12 - Exception Handling" at bounding box center [109, 129] width 198 height 30
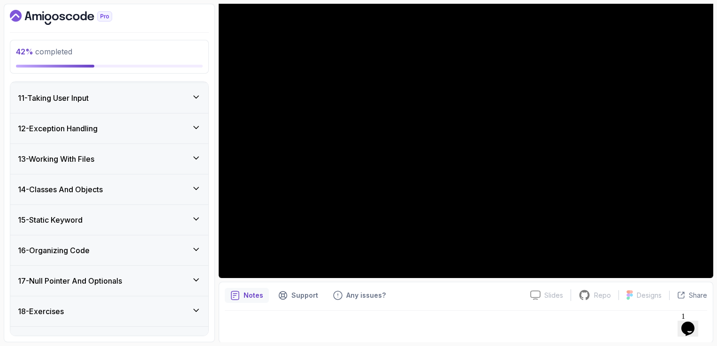
click at [10, 114] on button "12 - Exception Handling" at bounding box center [109, 129] width 198 height 30
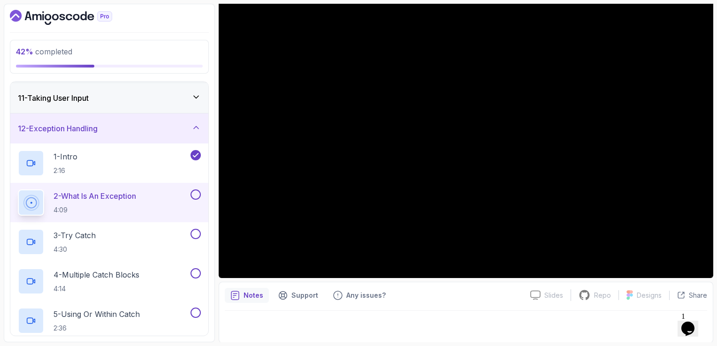
click at [464, 320] on div at bounding box center [466, 324] width 482 height 26
click at [196, 196] on button at bounding box center [195, 194] width 10 height 10
click at [135, 239] on div "3 - Try Catch 4:30" at bounding box center [103, 242] width 171 height 26
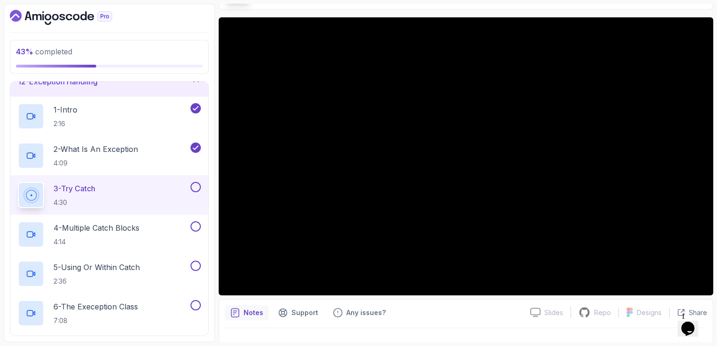
scroll to position [83, 0]
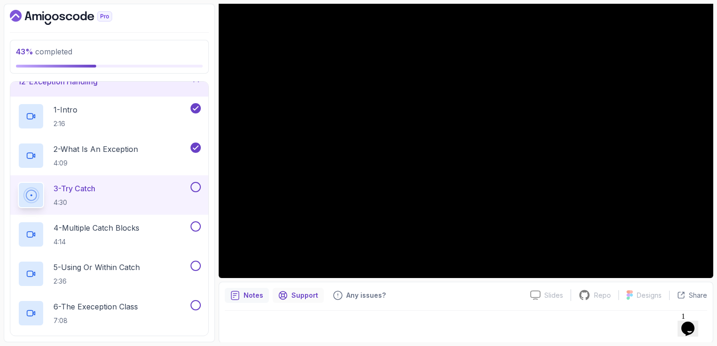
click at [316, 297] on div "Support" at bounding box center [298, 295] width 51 height 15
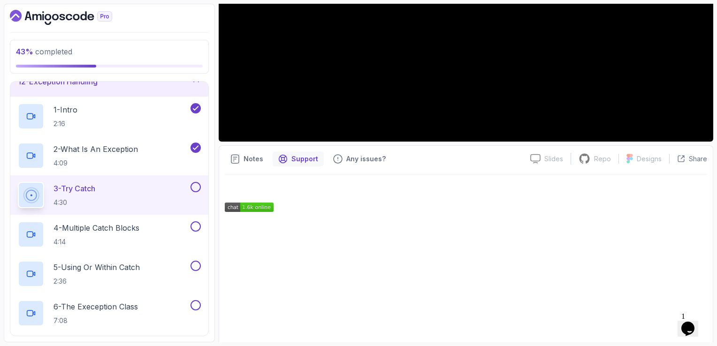
scroll to position [217, 0]
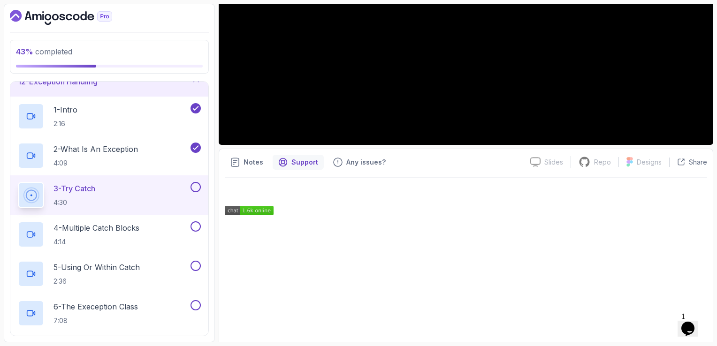
click at [349, 149] on div "Notes Support Any issues? Slides Slides not available Repo Repository not avail…" at bounding box center [466, 270] width 494 height 242
click at [352, 162] on p "Any issues?" at bounding box center [365, 162] width 39 height 9
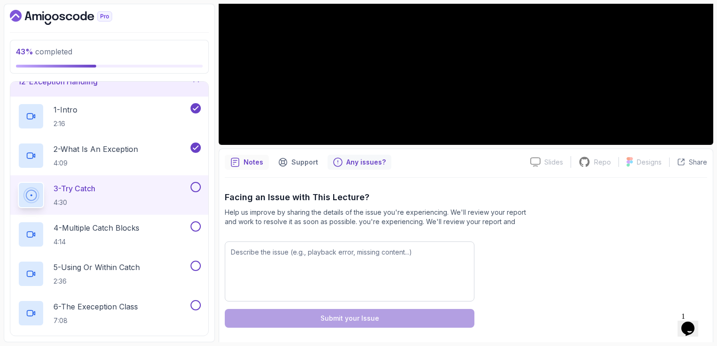
click at [242, 163] on div "Notes" at bounding box center [247, 162] width 44 height 15
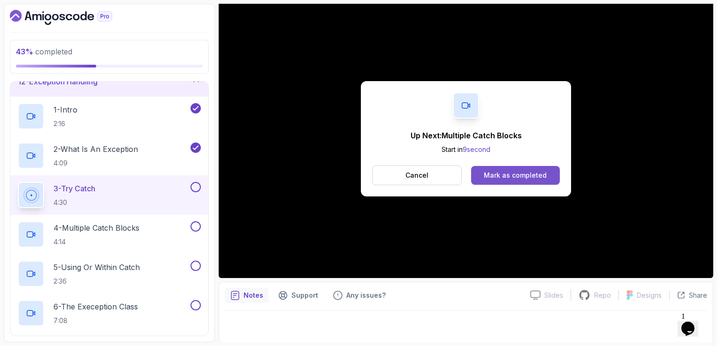
click at [530, 182] on button "Mark as completed" at bounding box center [515, 175] width 89 height 19
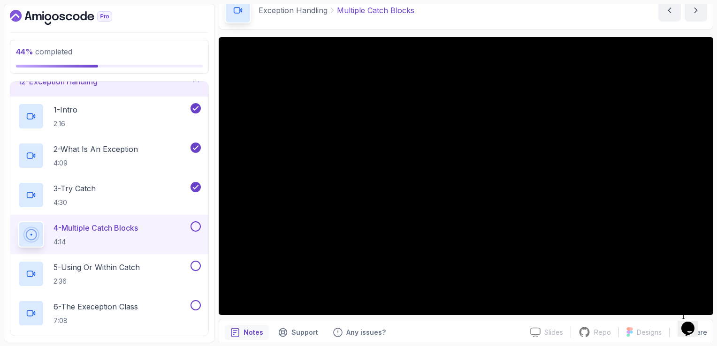
scroll to position [47, 0]
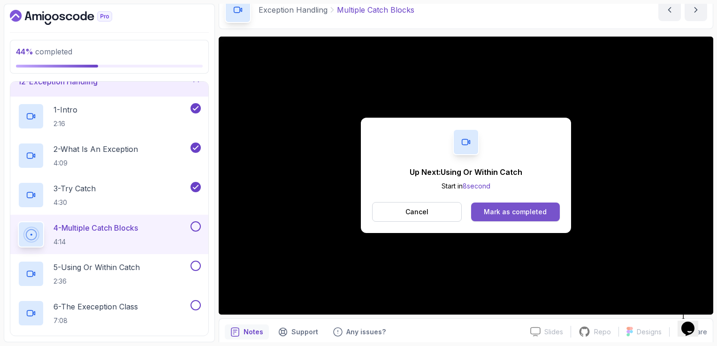
drag, startPoint x: 716, startPoint y: 140, endPoint x: 505, endPoint y: 204, distance: 220.8
click at [505, 204] on button "Mark as completed" at bounding box center [515, 212] width 89 height 19
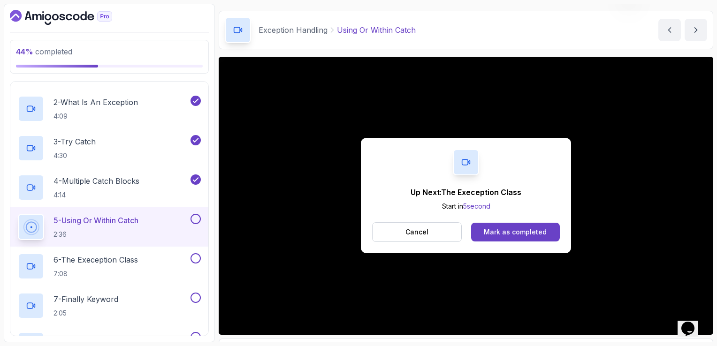
scroll to position [83, 0]
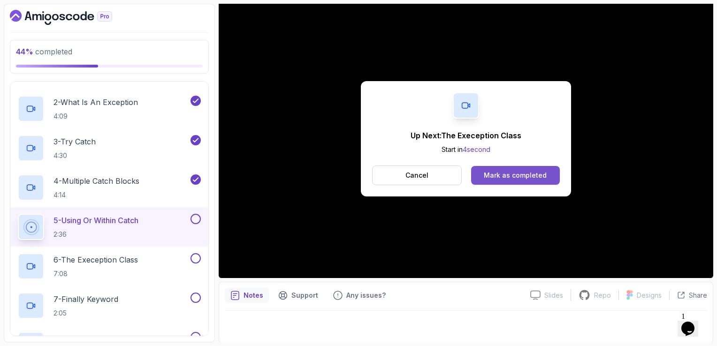
click at [538, 176] on div "Mark as completed" at bounding box center [515, 175] width 63 height 9
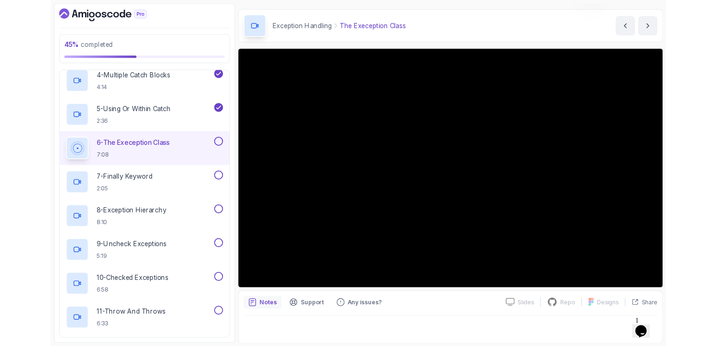
scroll to position [83, 0]
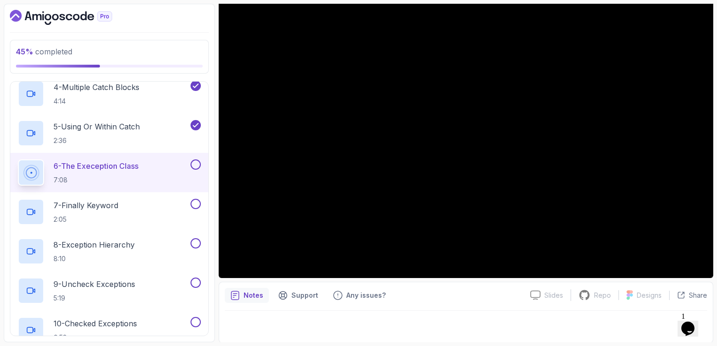
click at [191, 164] on button at bounding box center [195, 164] width 10 height 10
click at [125, 208] on div "7 - Finally Keyword 2:05" at bounding box center [103, 212] width 171 height 26
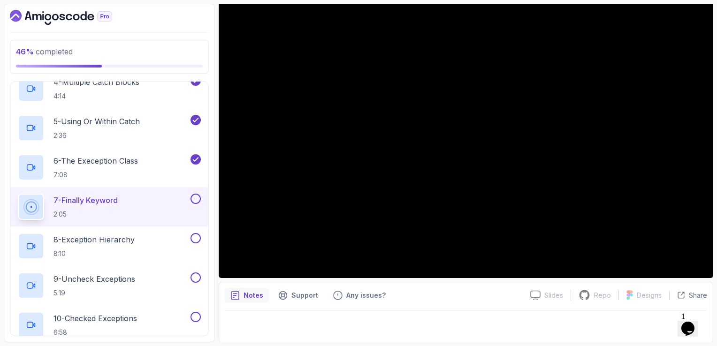
scroll to position [491, 0]
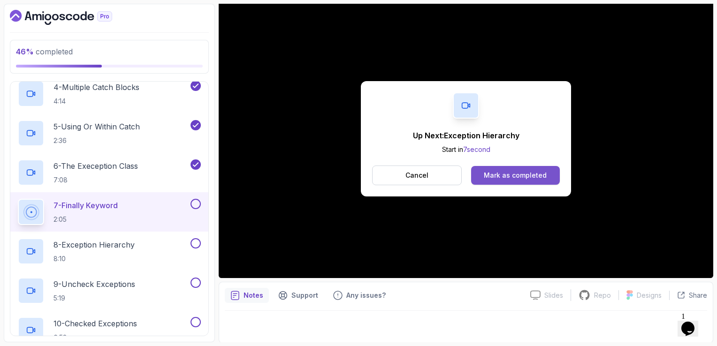
click at [518, 179] on div "Mark as completed" at bounding box center [515, 175] width 63 height 9
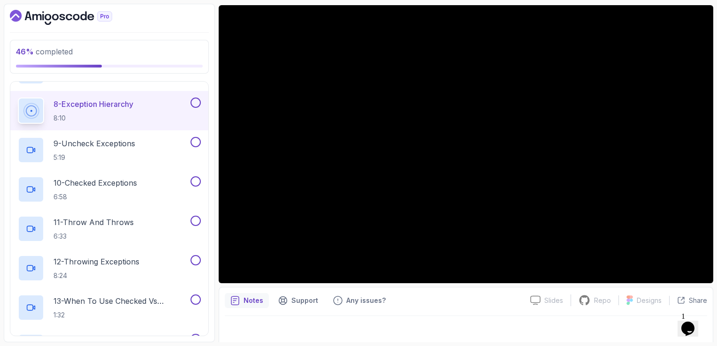
scroll to position [83, 0]
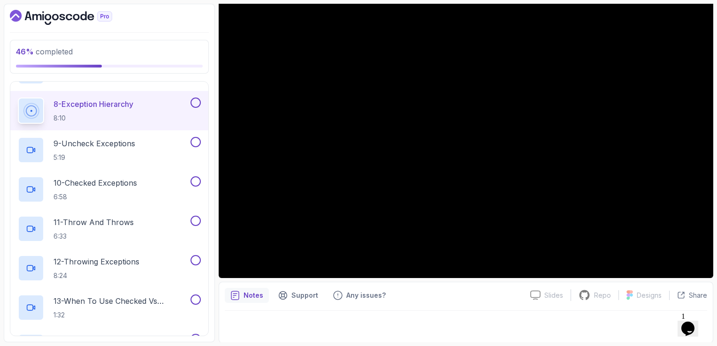
click at [432, 327] on div at bounding box center [466, 324] width 482 height 26
click at [649, 297] on p "Designs" at bounding box center [648, 295] width 25 height 9
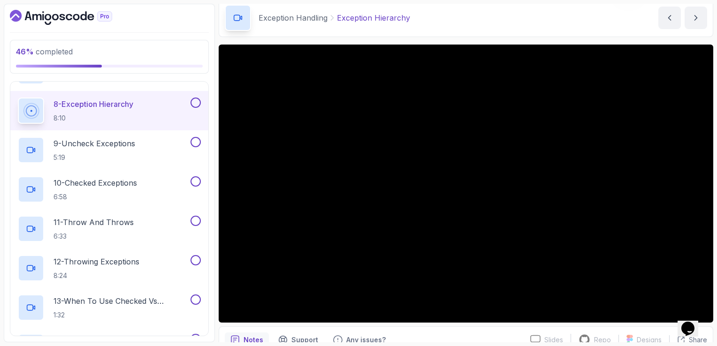
scroll to position [37, 0]
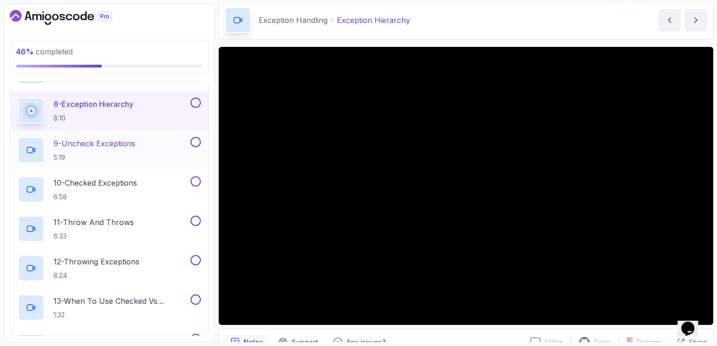
click at [149, 157] on div "9 - Uncheck Exceptions 5:19" at bounding box center [103, 150] width 171 height 26
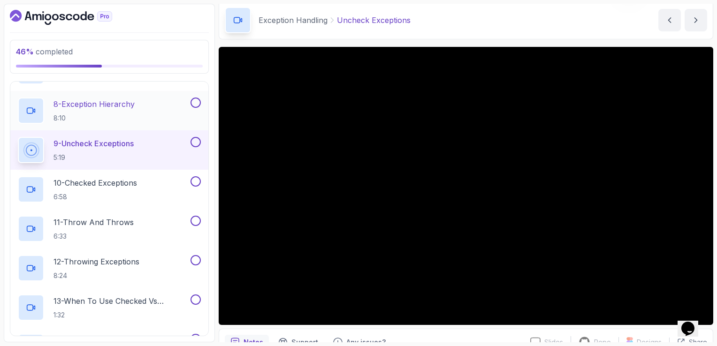
click at [191, 101] on button at bounding box center [195, 103] width 10 height 10
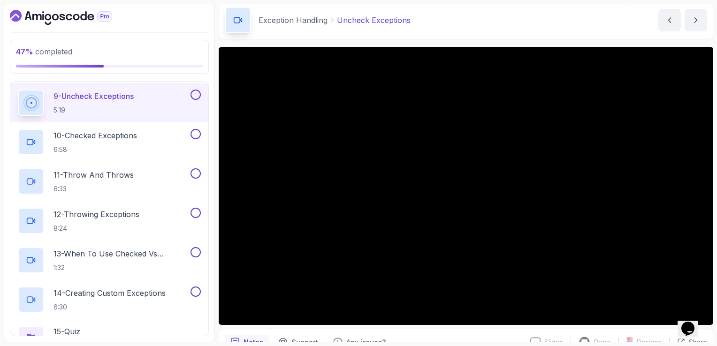
scroll to position [679, 0]
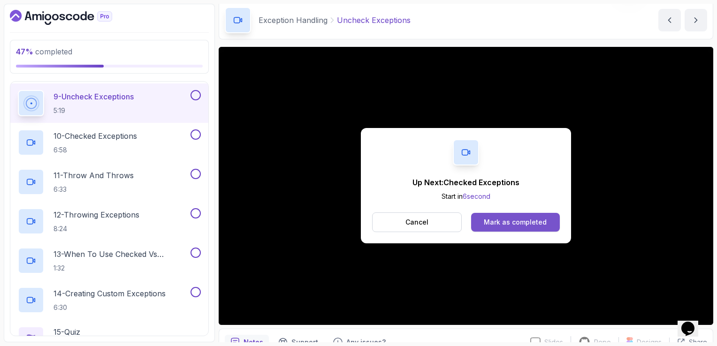
click at [498, 226] on div "Mark as completed" at bounding box center [515, 222] width 63 height 9
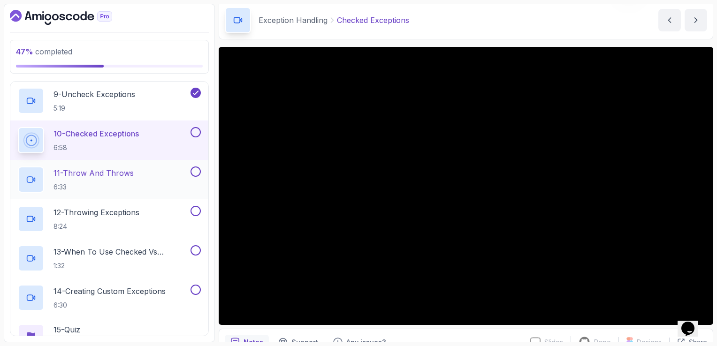
scroll to position [679, 0]
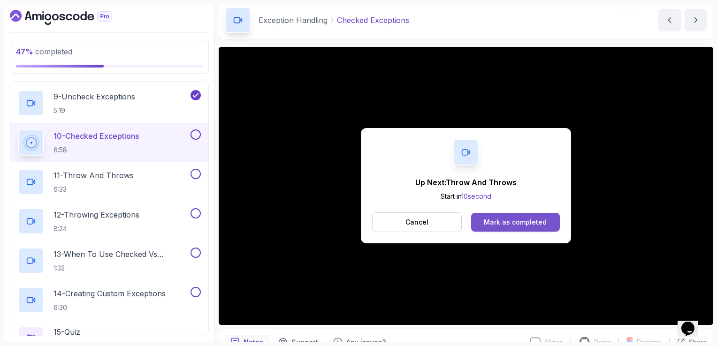
click at [505, 228] on button "Mark as completed" at bounding box center [515, 222] width 89 height 19
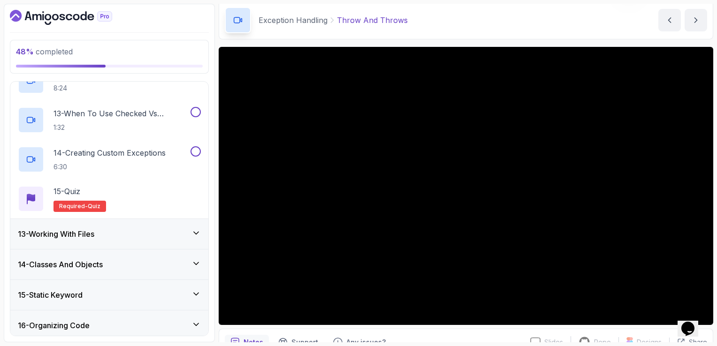
click at [126, 231] on div "13 - Working With Files" at bounding box center [109, 233] width 183 height 11
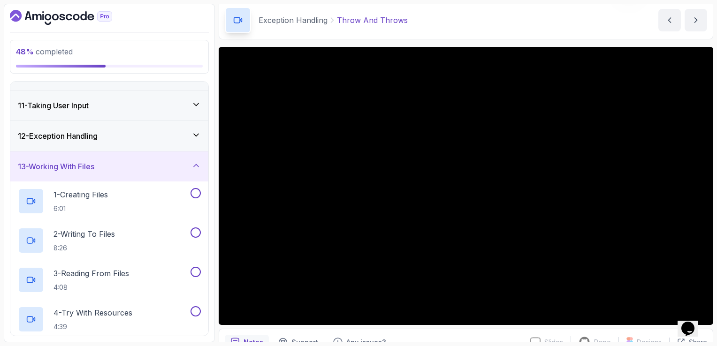
scroll to position [275, 0]
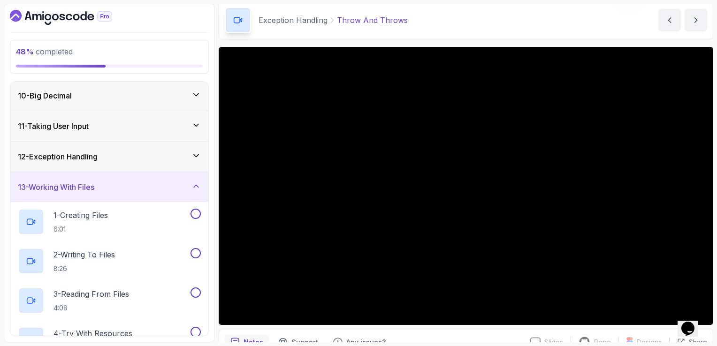
click at [118, 188] on div "13 - Working With Files" at bounding box center [109, 187] width 183 height 11
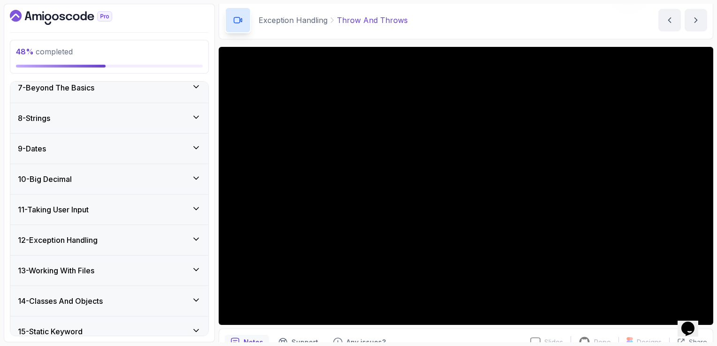
scroll to position [182, 0]
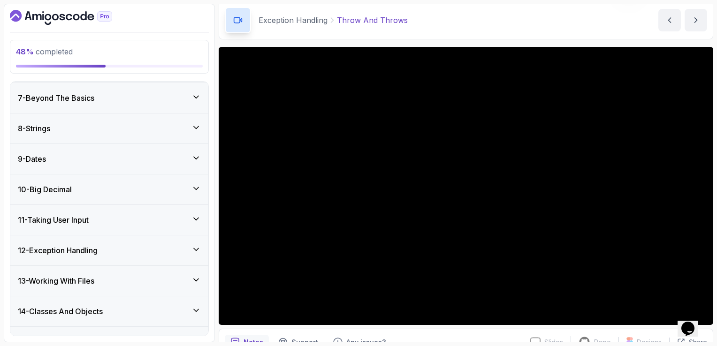
click at [148, 247] on div "12 - Exception Handling" at bounding box center [109, 250] width 183 height 11
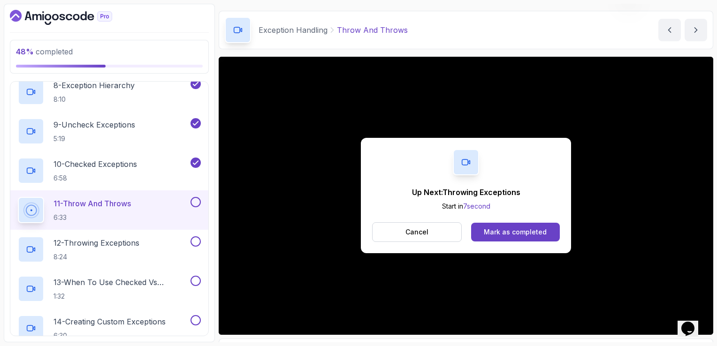
scroll to position [83, 0]
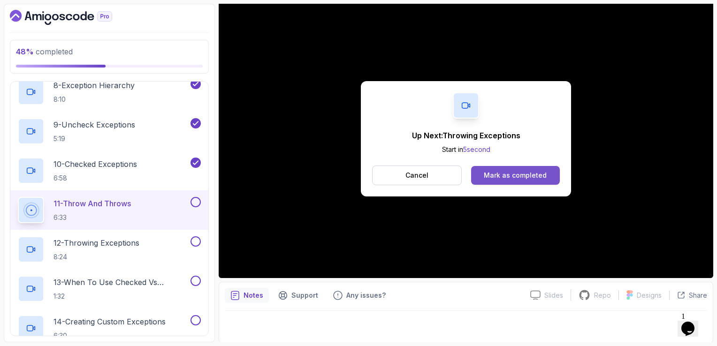
click at [525, 172] on div "Mark as completed" at bounding box center [515, 175] width 63 height 9
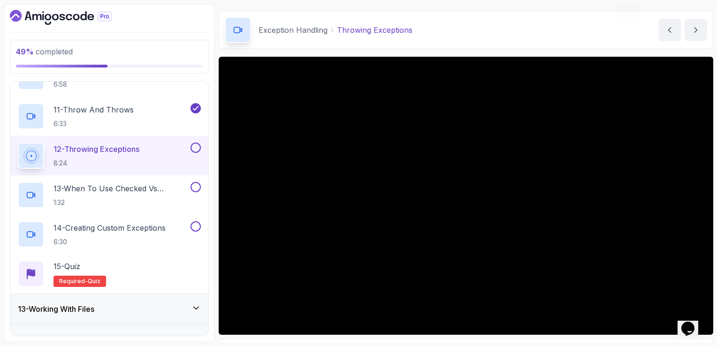
scroll to position [83, 0]
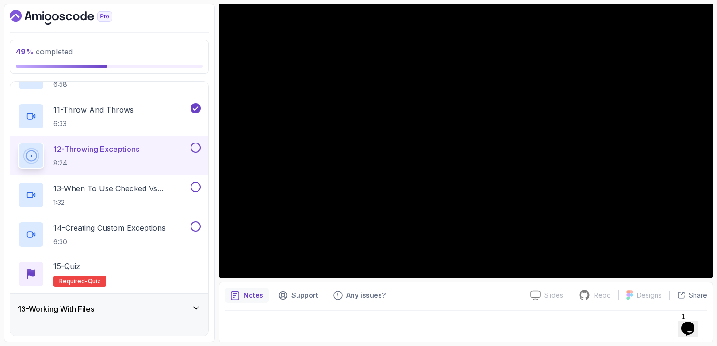
click at [192, 148] on button at bounding box center [195, 148] width 10 height 10
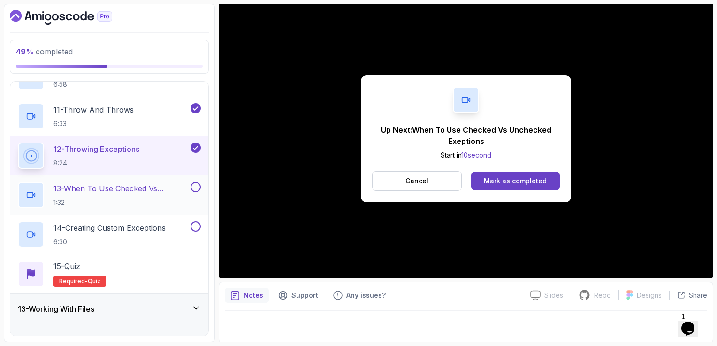
click at [146, 190] on p "13 - When To Use Checked Vs Unchecked Exeptions" at bounding box center [120, 188] width 135 height 11
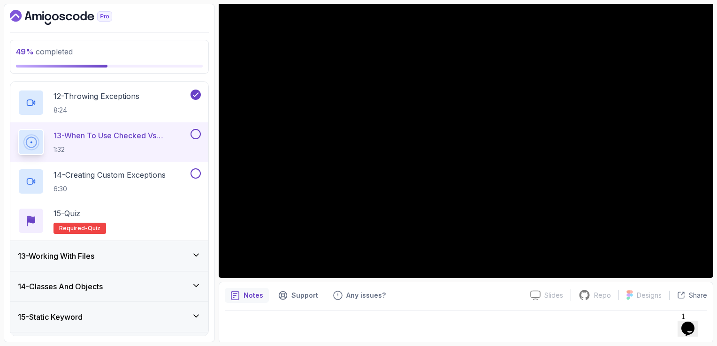
scroll to position [838, 0]
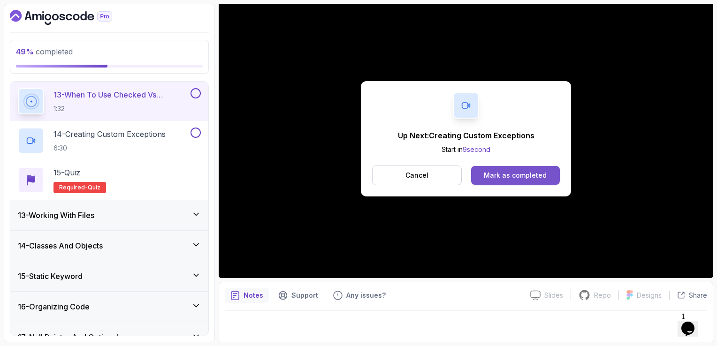
click at [523, 173] on div "Mark as completed" at bounding box center [515, 175] width 63 height 9
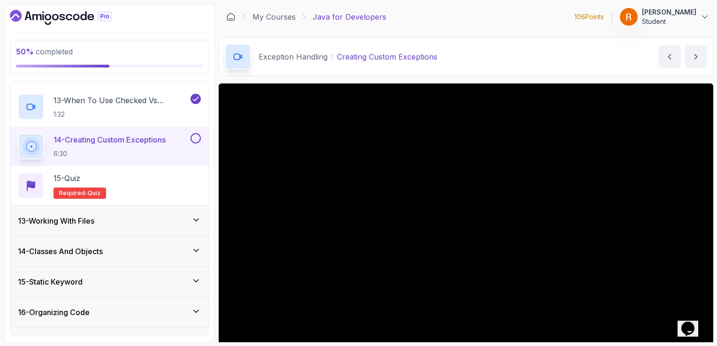
scroll to position [819, 0]
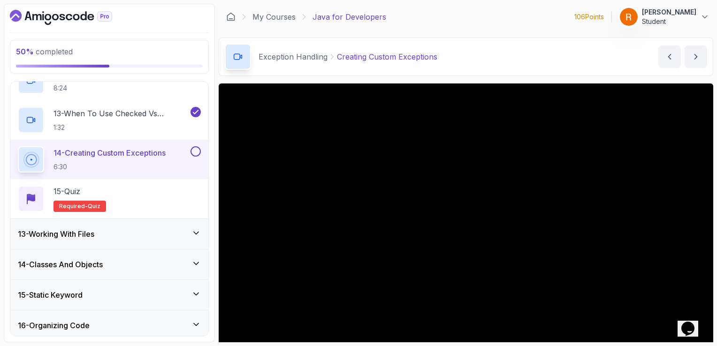
click at [197, 153] on button at bounding box center [195, 151] width 10 height 10
click at [171, 191] on div "15 - Quiz Required- quiz" at bounding box center [109, 199] width 183 height 26
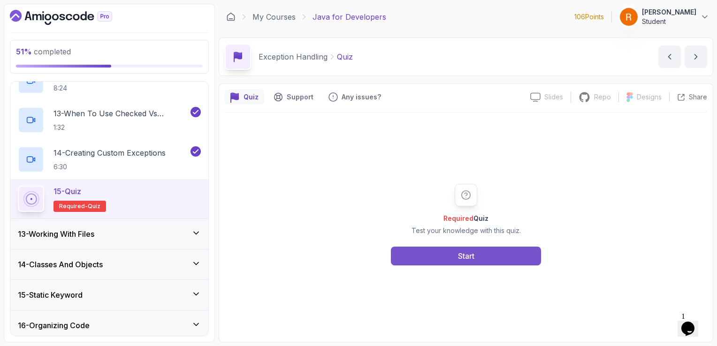
click at [475, 256] on button "Start" at bounding box center [466, 256] width 150 height 19
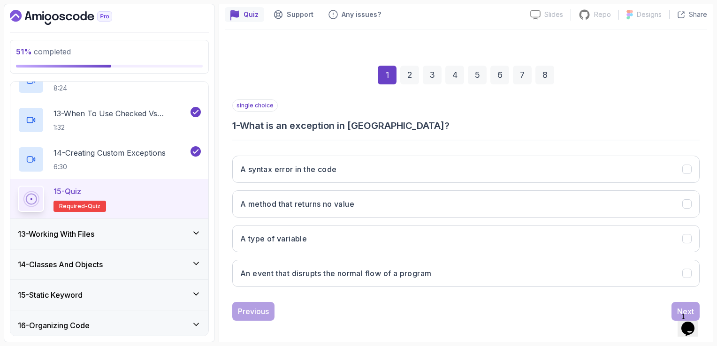
scroll to position [86, 0]
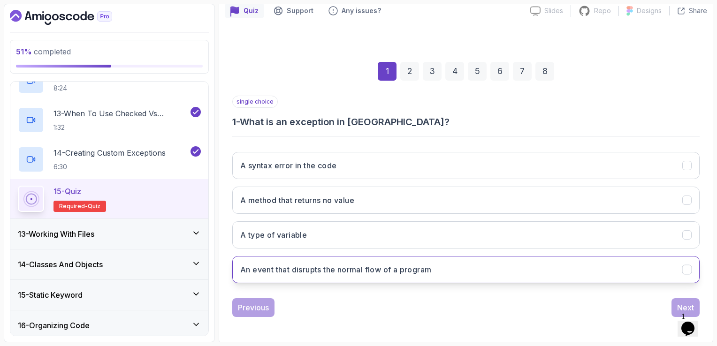
click at [467, 267] on button "An event that disrupts the normal flow of a program" at bounding box center [465, 269] width 467 height 27
click at [683, 302] on div "Next" at bounding box center [685, 307] width 17 height 11
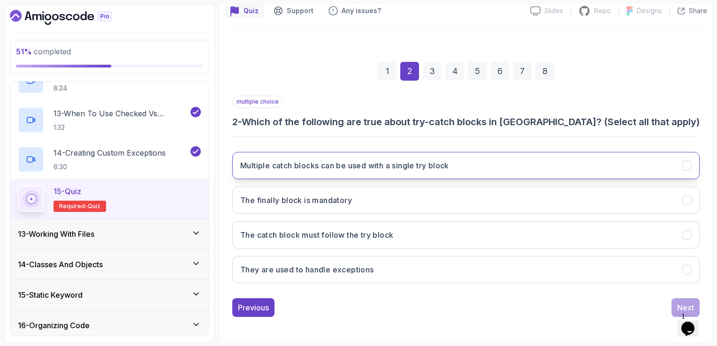
click at [493, 164] on button "Multiple catch blocks can be used with a single try block" at bounding box center [465, 165] width 467 height 27
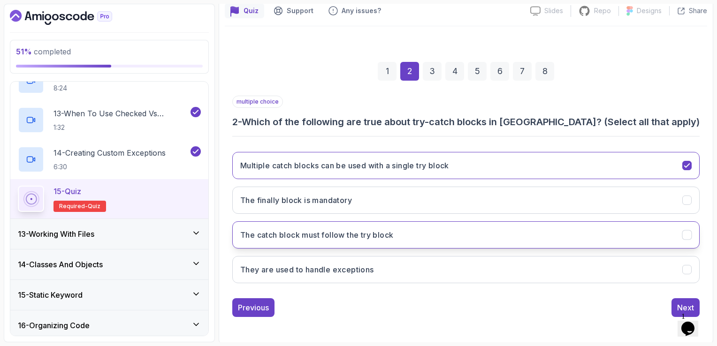
click at [424, 245] on button "The catch block must follow the try block" at bounding box center [465, 234] width 467 height 27
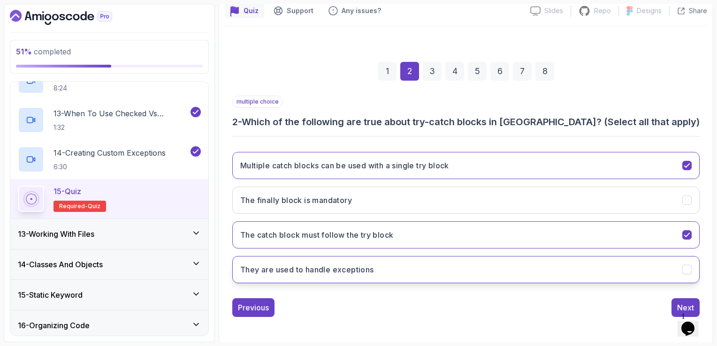
click at [418, 276] on button "They are used to handle exceptions" at bounding box center [465, 269] width 467 height 27
click at [678, 305] on div "Next" at bounding box center [685, 307] width 17 height 11
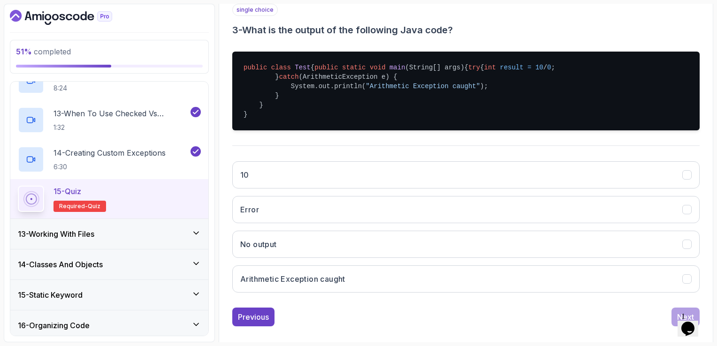
scroll to position [216, 0]
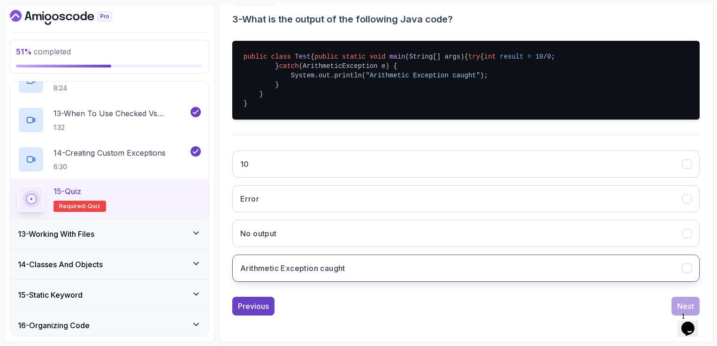
click at [352, 273] on button "Arithmetic Exception caught" at bounding box center [465, 268] width 467 height 27
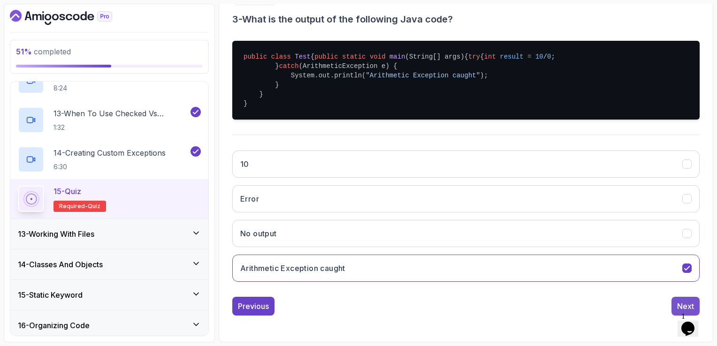
click at [684, 307] on div "Next" at bounding box center [685, 306] width 17 height 11
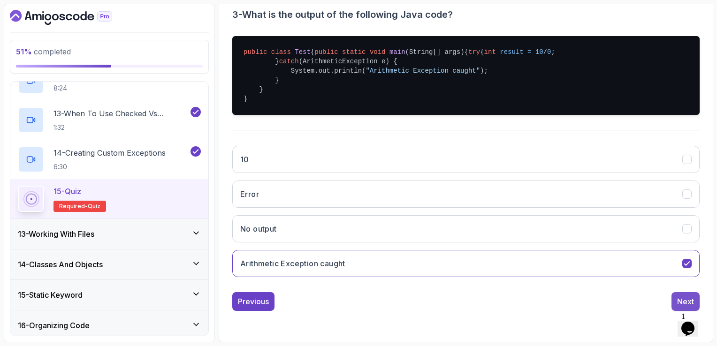
scroll to position [86, 0]
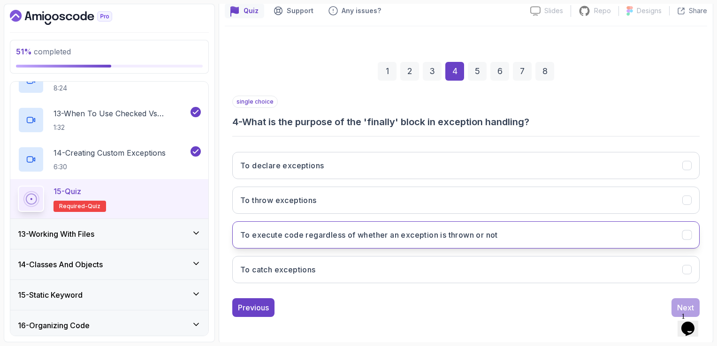
click at [362, 244] on button "To execute code regardless of whether an exception is thrown or not" at bounding box center [465, 234] width 467 height 27
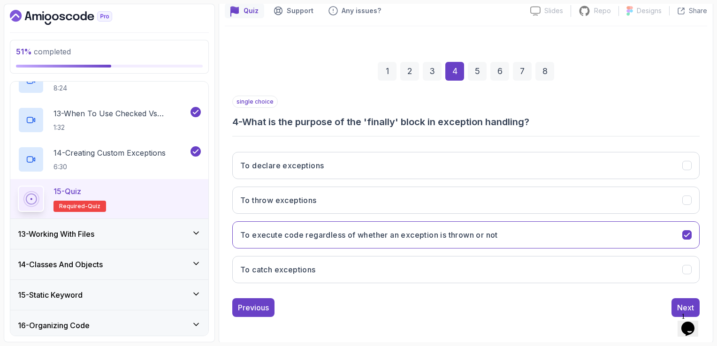
click at [682, 312] on div "1 Opens Chat This icon Opens the chat window." at bounding box center [692, 316] width 23 height 8
click at [682, 307] on div "Next" at bounding box center [685, 307] width 17 height 11
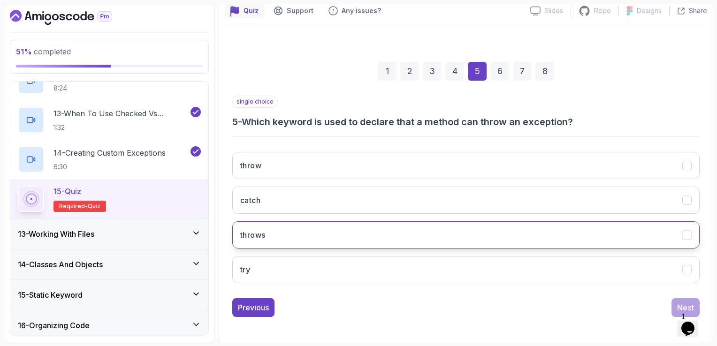
click at [252, 246] on button "throws" at bounding box center [465, 234] width 467 height 27
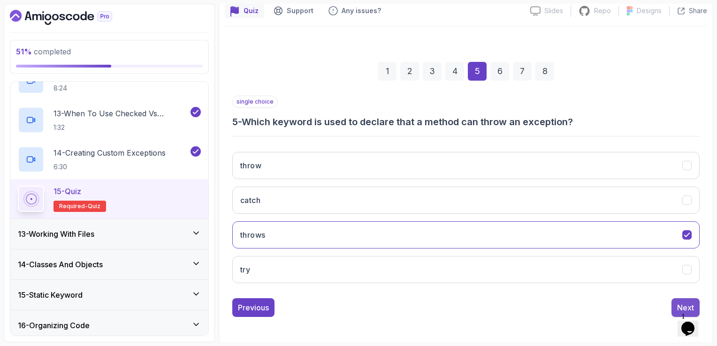
click at [682, 307] on div "Next" at bounding box center [685, 307] width 17 height 11
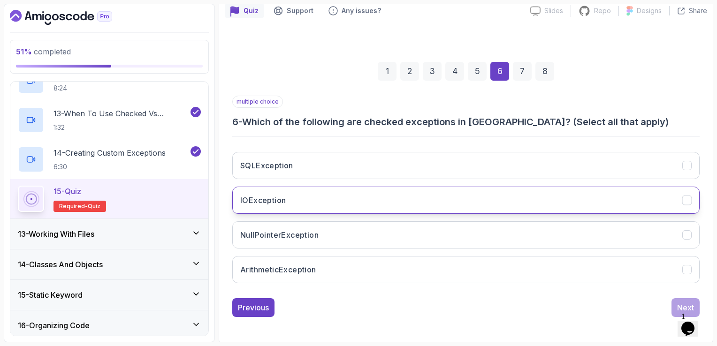
click at [348, 199] on button "IOException" at bounding box center [465, 200] width 467 height 27
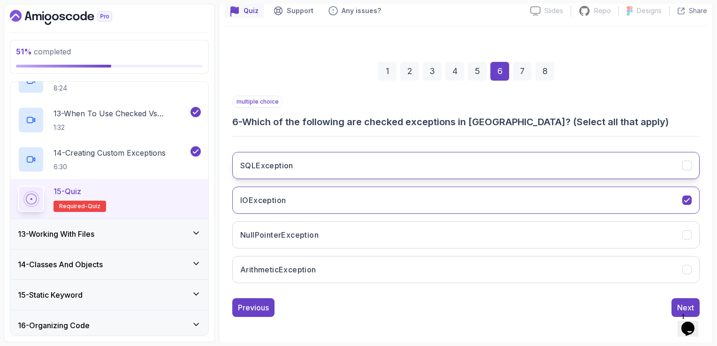
click at [352, 167] on button "SQLException" at bounding box center [465, 165] width 467 height 27
click at [692, 302] on div "Next" at bounding box center [685, 307] width 17 height 11
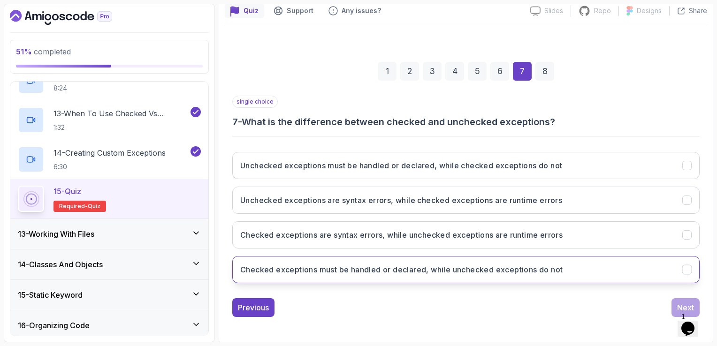
click at [377, 271] on h3 "Checked exceptions must be handled or declared, while unchecked exceptions do n…" at bounding box center [401, 269] width 322 height 11
click at [681, 312] on div "1 Opens Chat This icon Opens the chat window." at bounding box center [692, 316] width 23 height 8
click at [677, 303] on div "Next" at bounding box center [685, 307] width 17 height 11
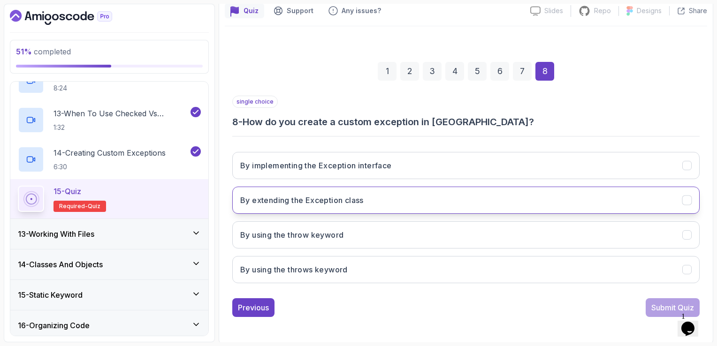
click at [510, 209] on button "By extending the Exception class" at bounding box center [465, 200] width 467 height 27
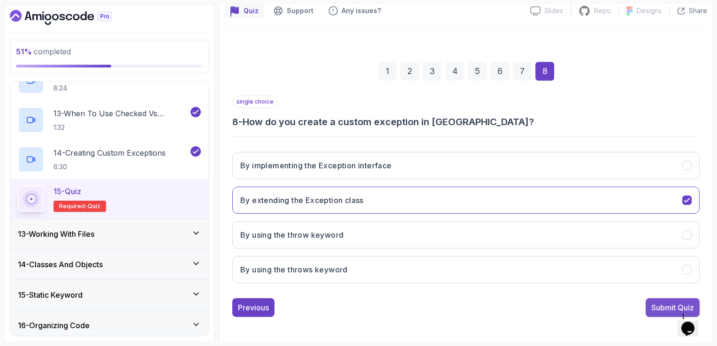
click at [662, 302] on div "Submit Quiz" at bounding box center [672, 307] width 43 height 11
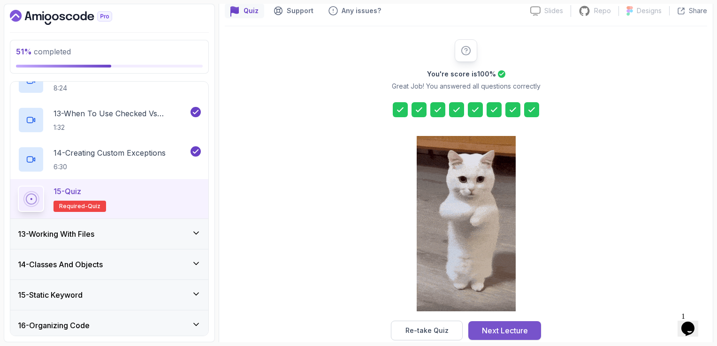
click at [513, 333] on div "Next Lecture" at bounding box center [505, 330] width 46 height 11
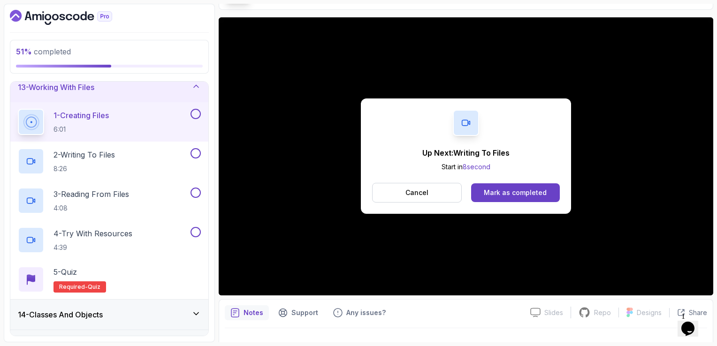
scroll to position [37, 0]
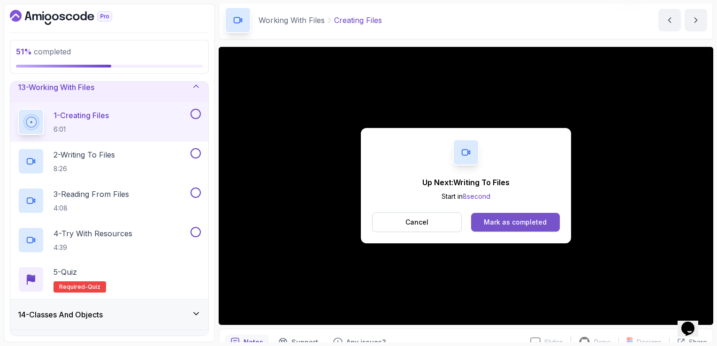
click at [492, 220] on div "Mark as completed" at bounding box center [515, 222] width 63 height 9
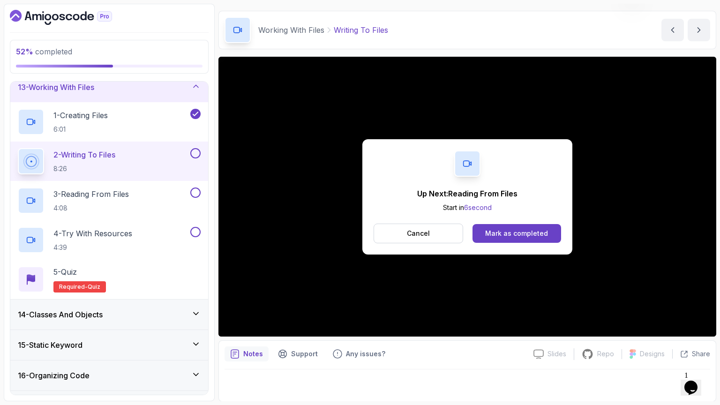
scroll to position [83, 0]
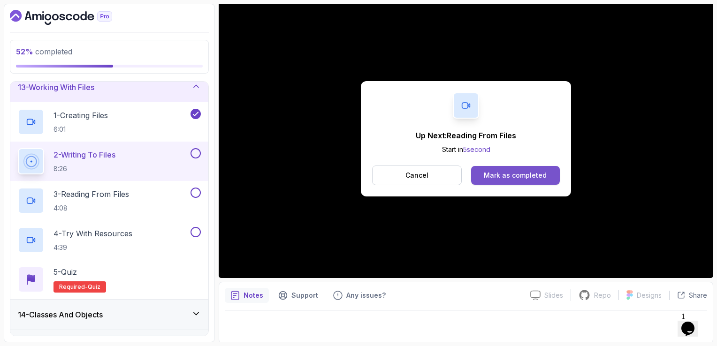
click at [548, 174] on button "Mark as completed" at bounding box center [515, 175] width 89 height 19
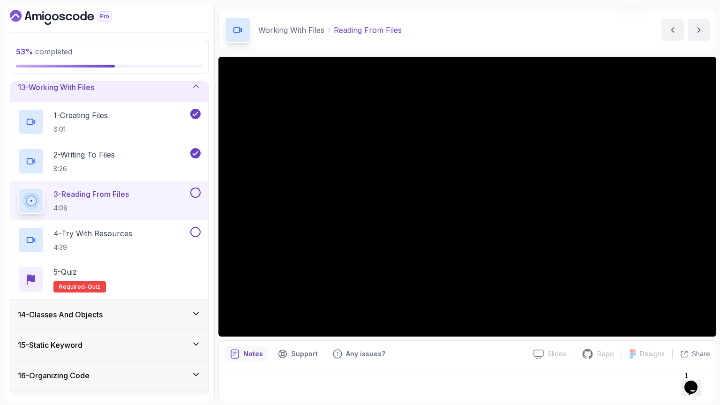
scroll to position [83, 0]
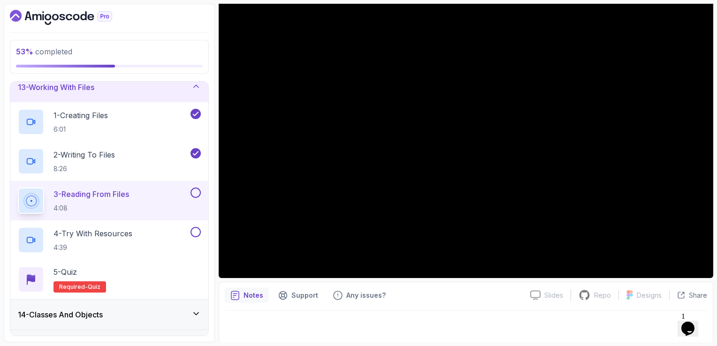
click at [195, 193] on button at bounding box center [195, 193] width 10 height 10
click at [170, 234] on div "4 - Try With Resources 4:39" at bounding box center [103, 240] width 171 height 26
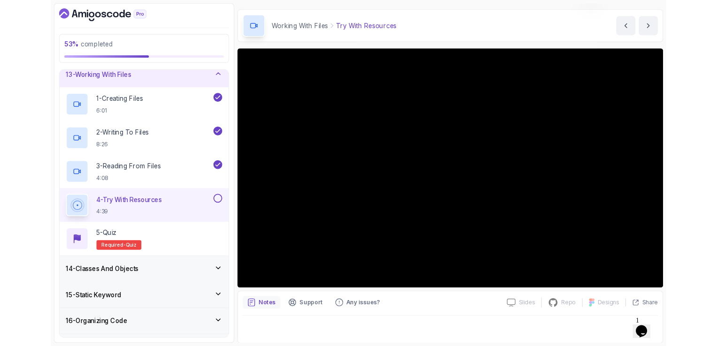
scroll to position [83, 0]
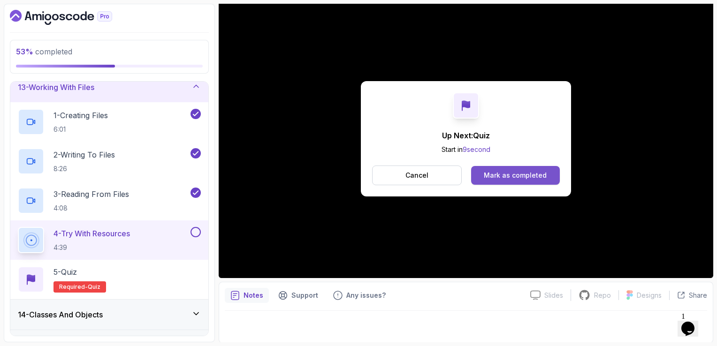
click at [537, 175] on div "Mark as completed" at bounding box center [515, 175] width 63 height 9
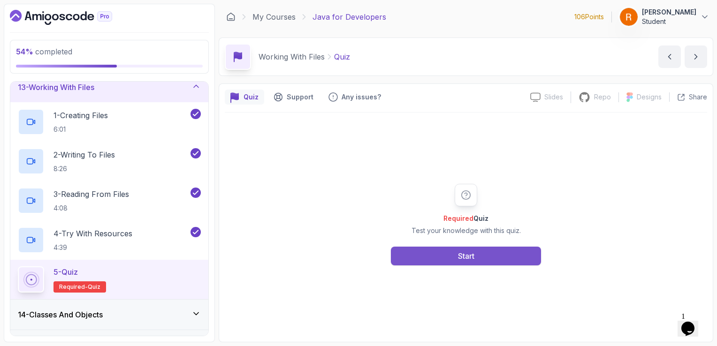
click at [450, 254] on button "Start" at bounding box center [466, 256] width 150 height 19
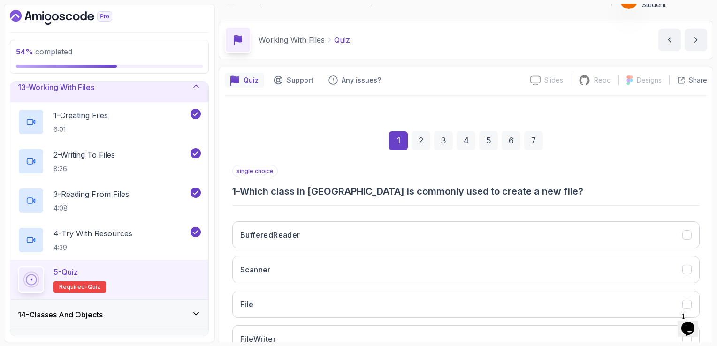
scroll to position [86, 0]
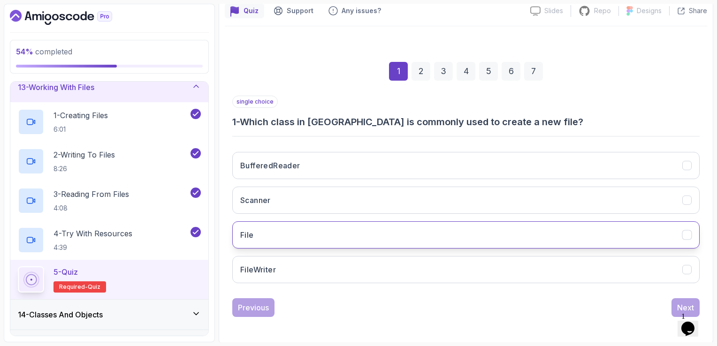
click at [394, 228] on button "File" at bounding box center [465, 234] width 467 height 27
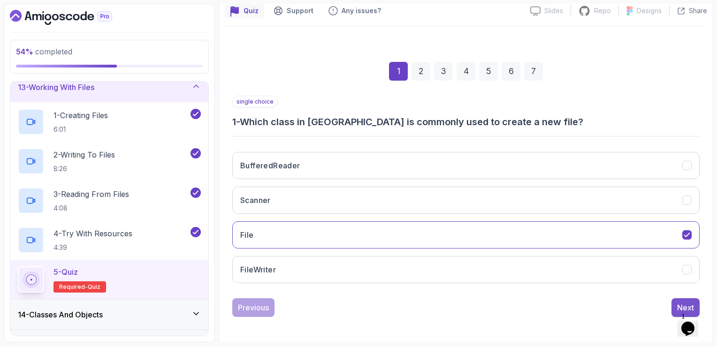
click at [688, 302] on div "Next" at bounding box center [685, 307] width 17 height 11
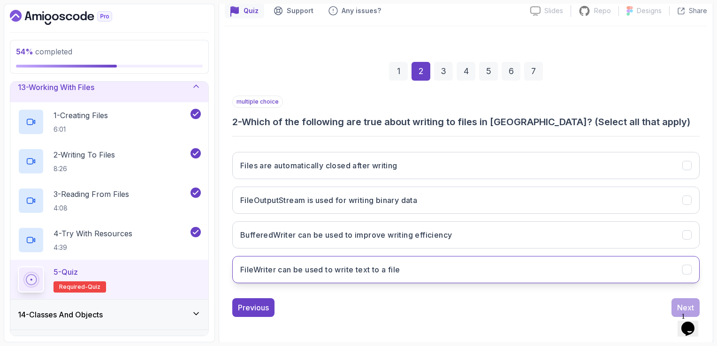
click at [442, 268] on button "FileWriter can be used to write text to a file" at bounding box center [465, 269] width 467 height 27
click at [687, 305] on div "Next" at bounding box center [685, 307] width 17 height 11
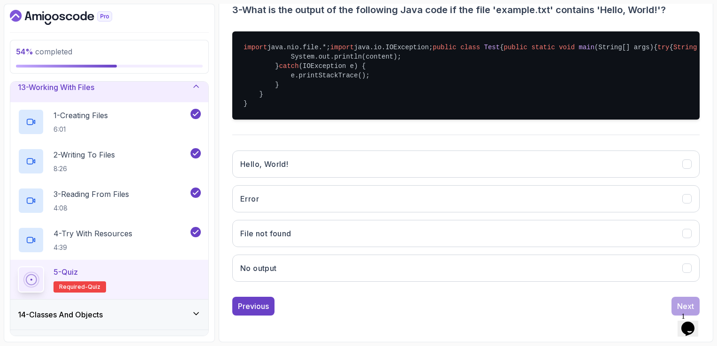
scroll to position [227, 0]
click at [400, 178] on button "Hello, World!" at bounding box center [465, 164] width 467 height 27
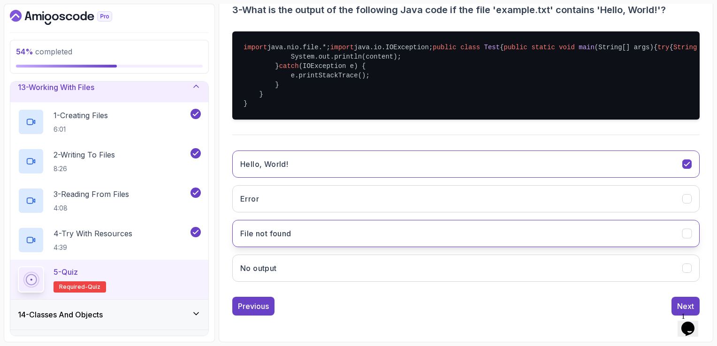
scroll to position [244, 0]
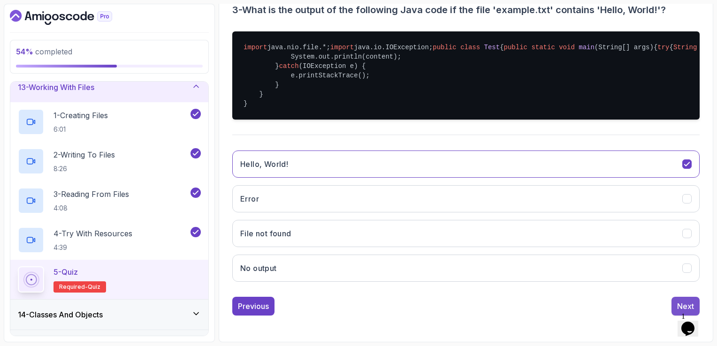
click at [681, 303] on div "Next" at bounding box center [685, 306] width 17 height 11
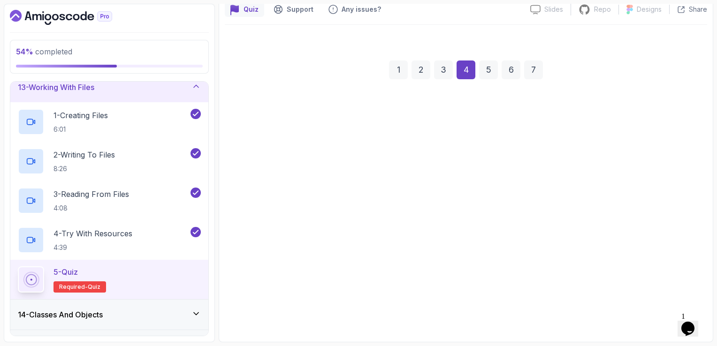
scroll to position [86, 0]
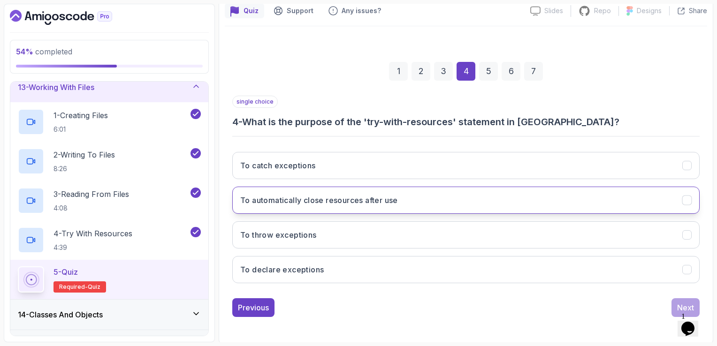
click at [390, 206] on button "To automatically close resources after use" at bounding box center [465, 200] width 467 height 27
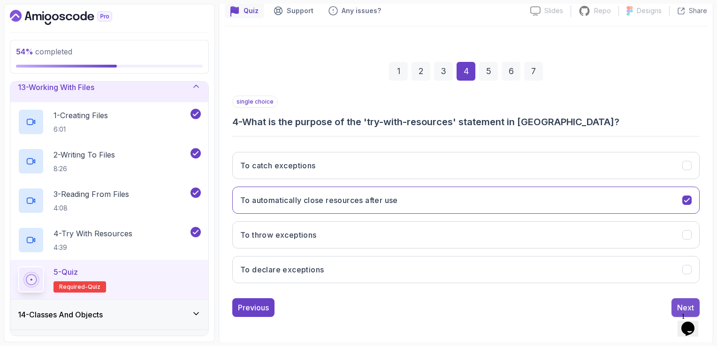
click at [679, 305] on div "Next" at bounding box center [685, 307] width 17 height 11
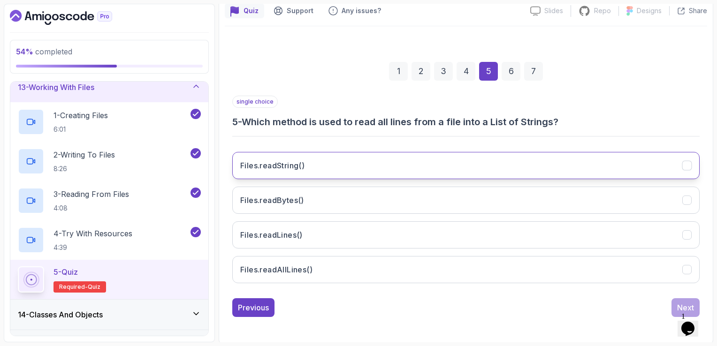
click at [446, 166] on button "Files.readString()" at bounding box center [465, 165] width 467 height 27
click at [679, 303] on div "Next" at bounding box center [685, 307] width 17 height 11
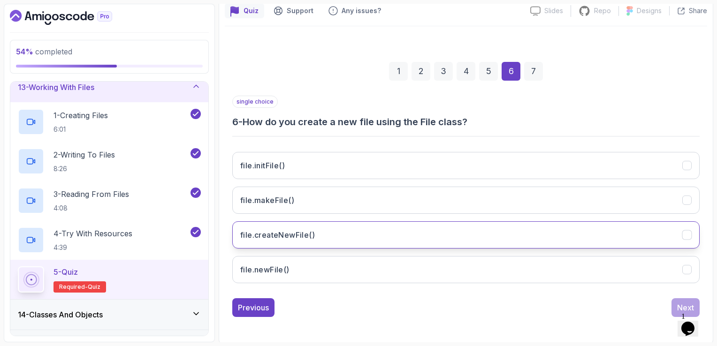
click at [343, 240] on button "file.createNewFile()" at bounding box center [465, 234] width 467 height 27
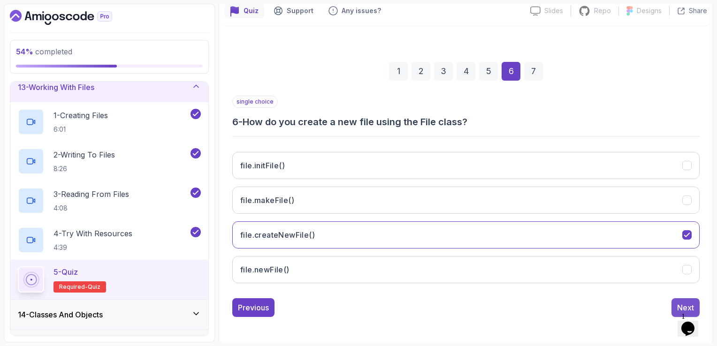
click at [680, 304] on div "Next" at bounding box center [685, 307] width 17 height 11
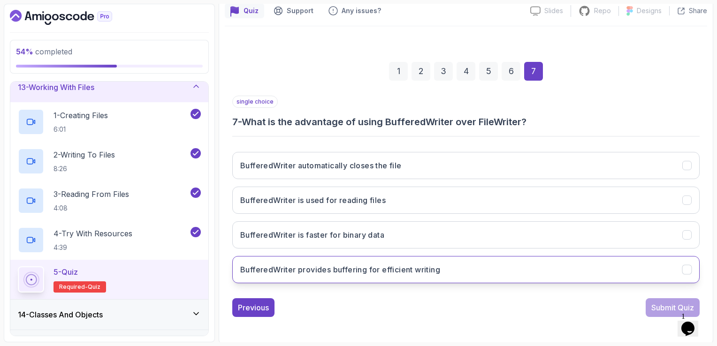
click at [450, 262] on button "BufferedWriter provides buffering for efficient writing" at bounding box center [465, 269] width 467 height 27
click at [657, 307] on div "Submit Quiz" at bounding box center [672, 307] width 43 height 11
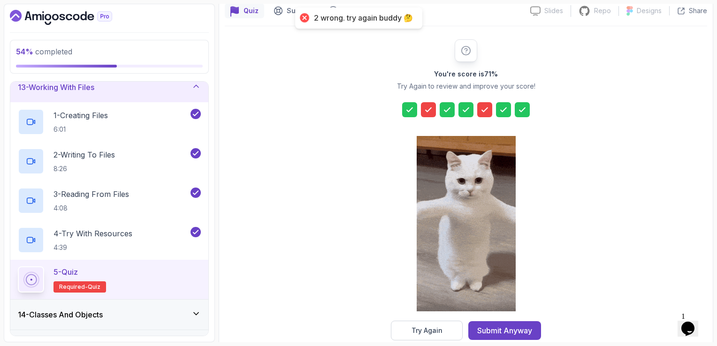
click at [430, 328] on div "Try Again" at bounding box center [426, 330] width 31 height 9
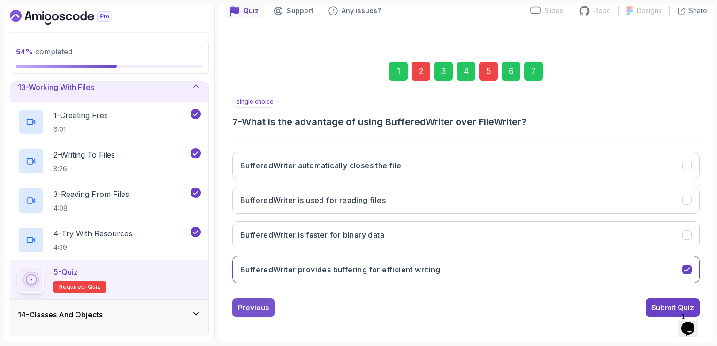
click at [250, 302] on div "Previous" at bounding box center [253, 307] width 31 height 11
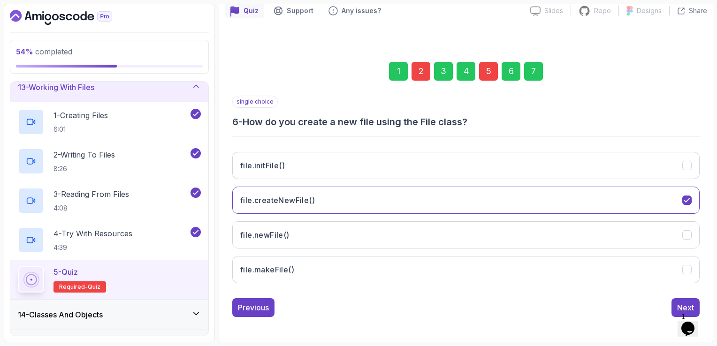
click at [250, 302] on div "Previous" at bounding box center [253, 307] width 31 height 11
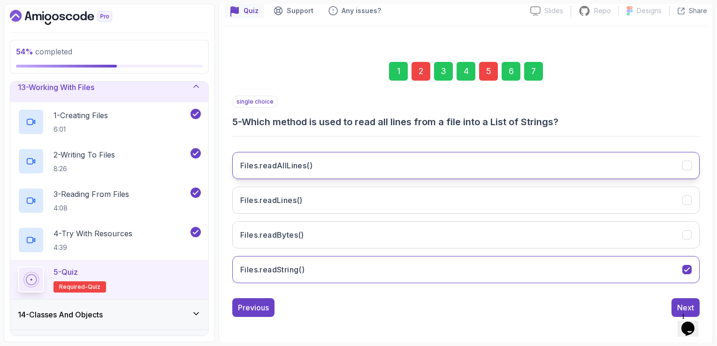
click at [394, 174] on button "Files.readAllLines()" at bounding box center [465, 165] width 467 height 27
click at [268, 302] on div "Previous" at bounding box center [253, 307] width 31 height 11
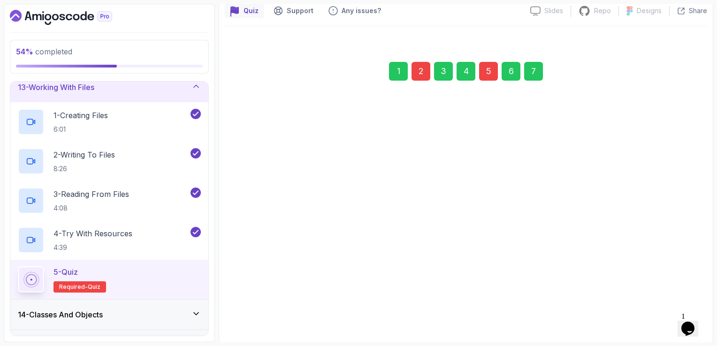
click at [268, 302] on div "Previous" at bounding box center [253, 307] width 31 height 11
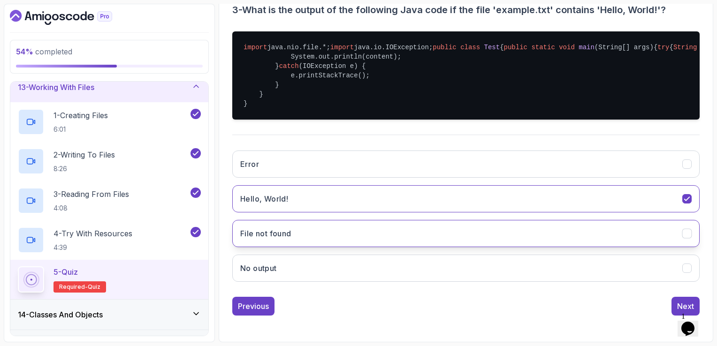
scroll to position [244, 0]
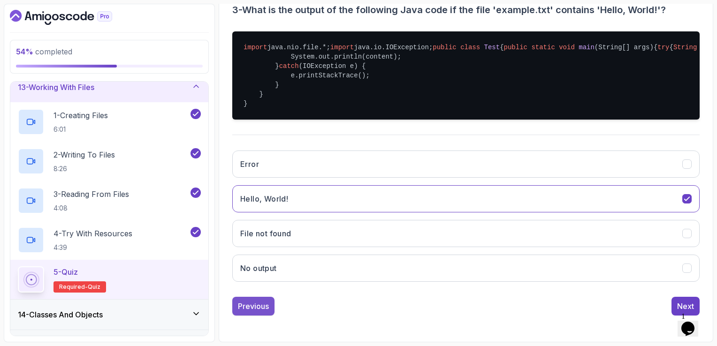
click at [251, 303] on div "Previous" at bounding box center [253, 306] width 31 height 11
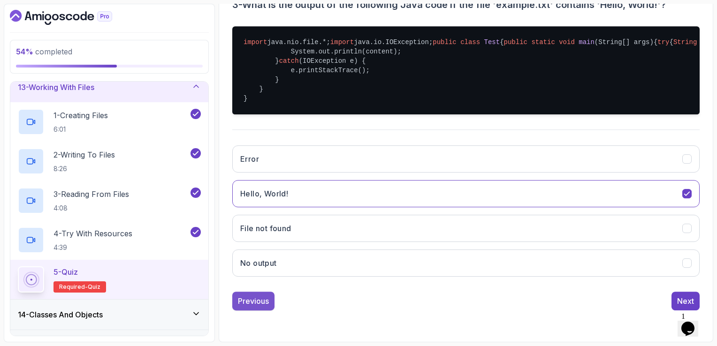
scroll to position [86, 0]
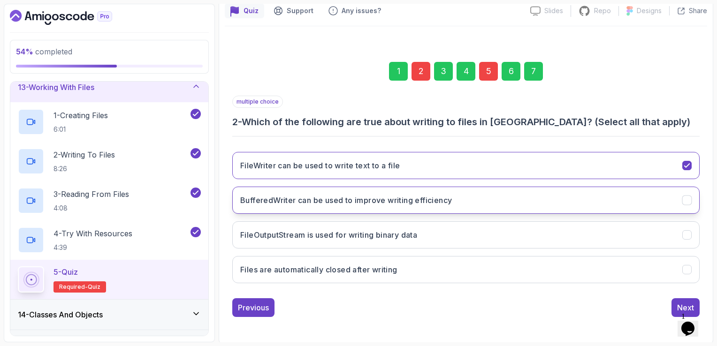
click at [432, 204] on h3 "BufferedWriter can be used to improve writing efficiency" at bounding box center [346, 200] width 212 height 11
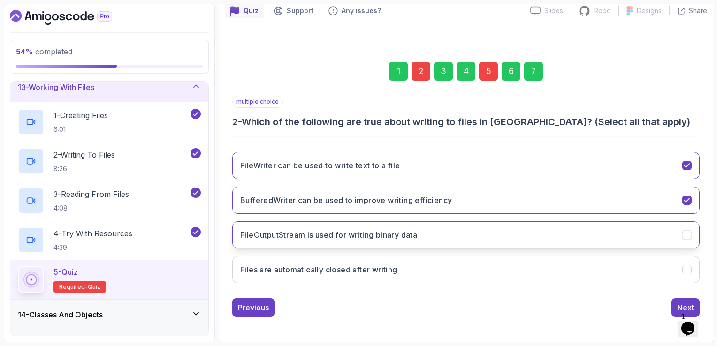
click at [458, 239] on button "FileOutputStream is used for writing binary data" at bounding box center [465, 234] width 467 height 27
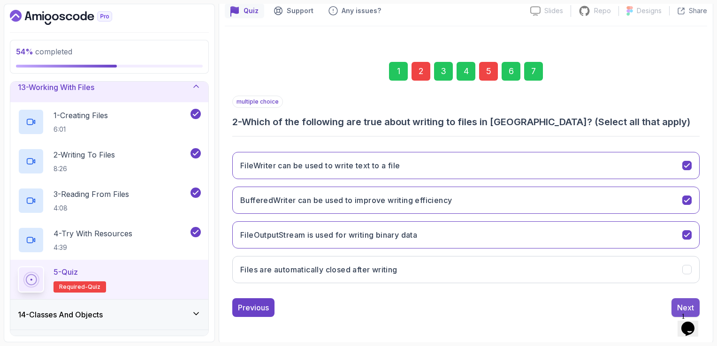
click at [676, 304] on button "Next" at bounding box center [685, 307] width 28 height 19
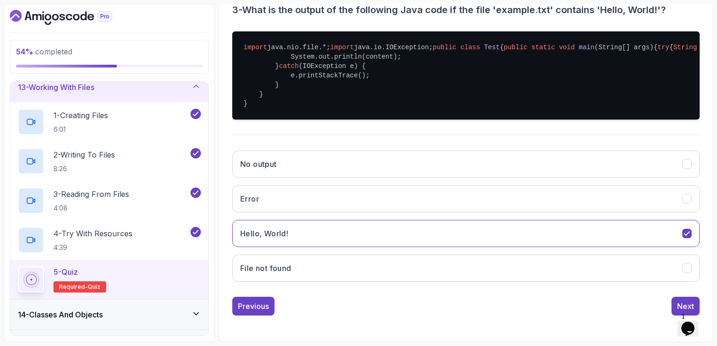
scroll to position [244, 0]
click at [676, 304] on button "Next" at bounding box center [685, 306] width 28 height 19
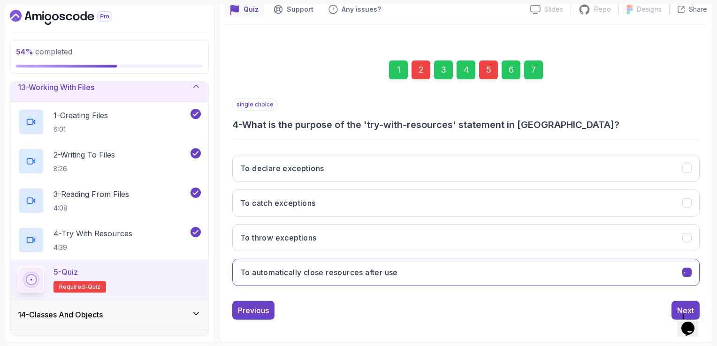
scroll to position [86, 0]
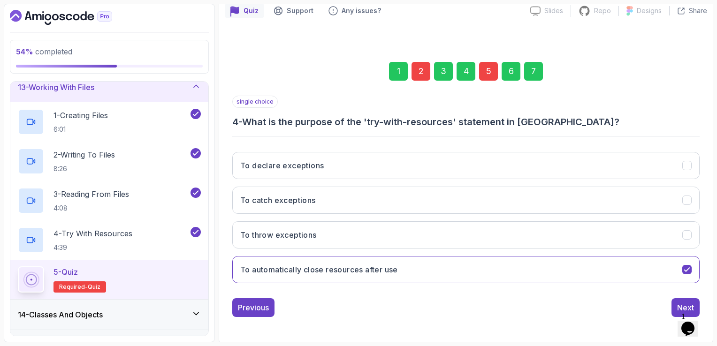
click at [676, 304] on button "Next" at bounding box center [685, 307] width 28 height 19
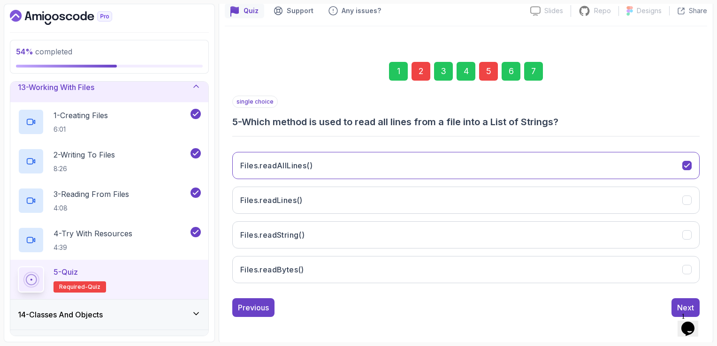
click at [676, 304] on button "Next" at bounding box center [685, 307] width 28 height 19
click at [677, 304] on div "Next" at bounding box center [685, 307] width 17 height 11
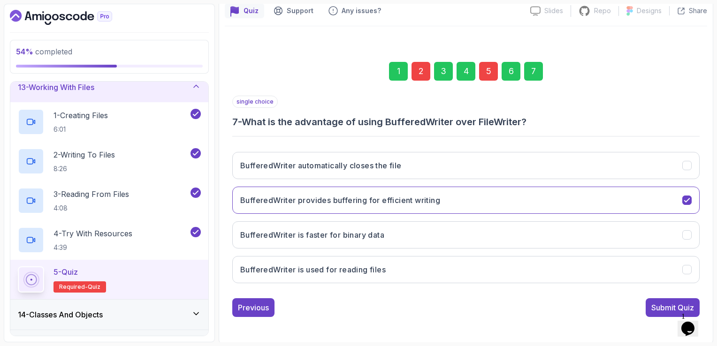
click at [677, 304] on div "Submit Quiz" at bounding box center [672, 307] width 43 height 11
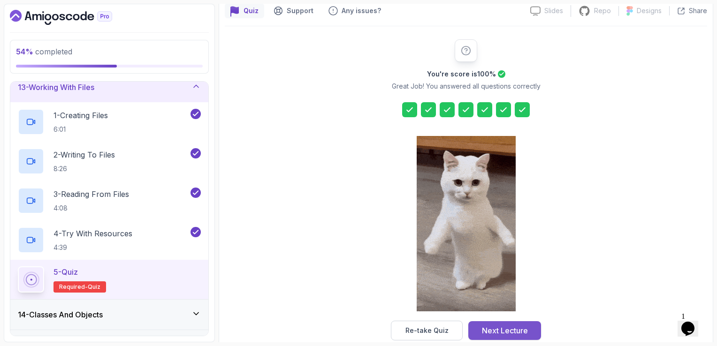
click at [506, 330] on div "Next Lecture" at bounding box center [505, 330] width 46 height 11
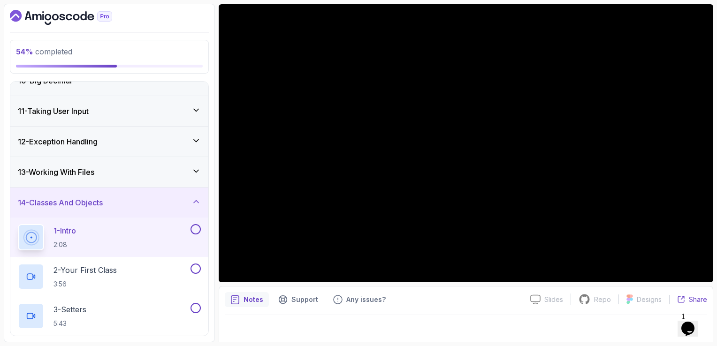
scroll to position [83, 0]
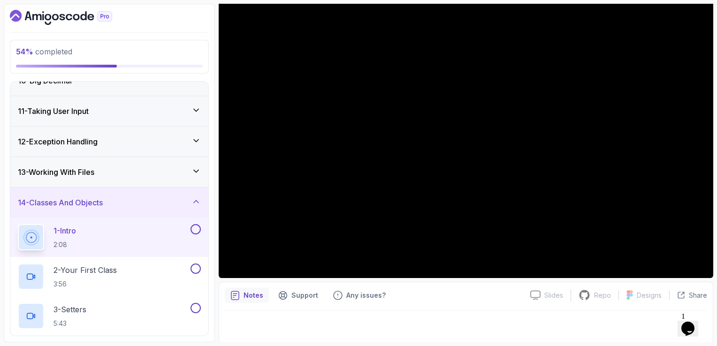
click at [482, 316] on div at bounding box center [466, 324] width 482 height 26
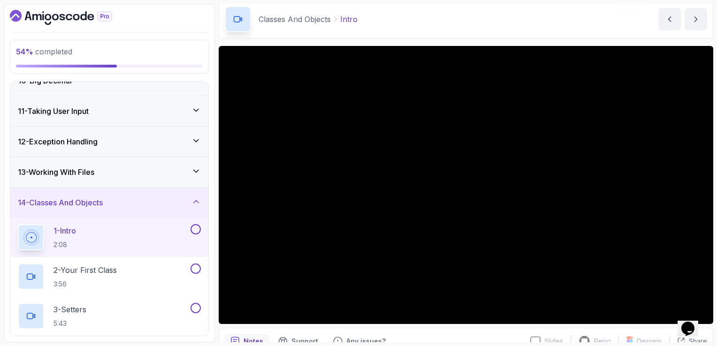
scroll to position [37, 0]
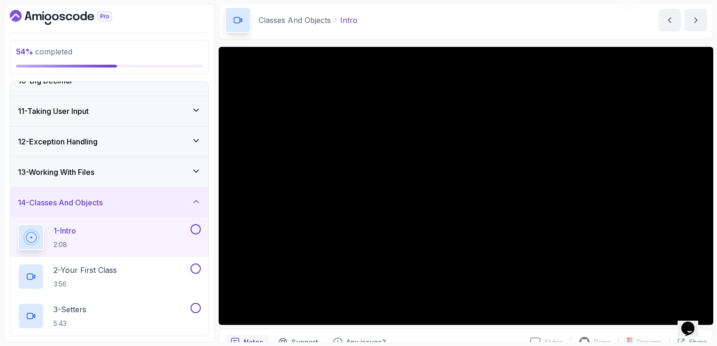
drag, startPoint x: 458, startPoint y: 277, endPoint x: 388, endPoint y: 25, distance: 260.9
click at [388, 25] on div "Classes And Objects Intro Intro by [PERSON_NAME]" at bounding box center [466, 20] width 494 height 38
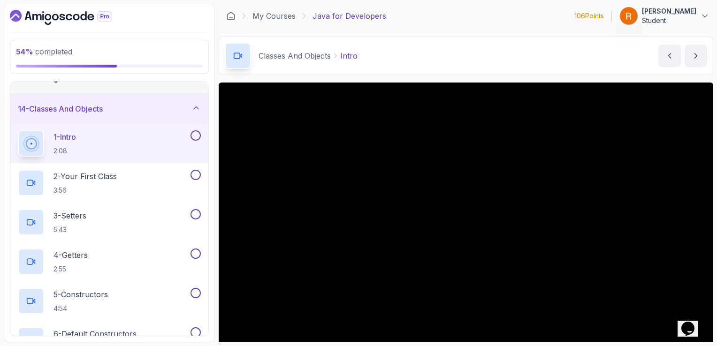
scroll to position [0, 0]
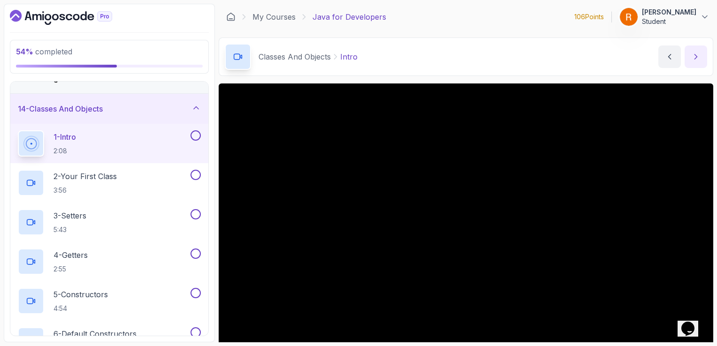
click at [694, 53] on icon "next content" at bounding box center [695, 56] width 9 height 9
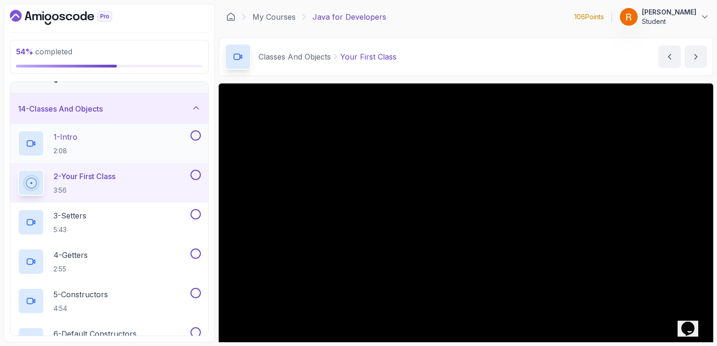
click at [195, 134] on button at bounding box center [195, 135] width 10 height 10
click at [76, 12] on icon "Dashboard" at bounding box center [61, 17] width 102 height 15
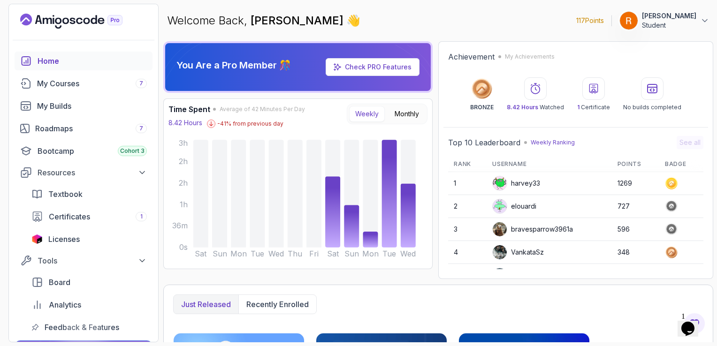
click at [531, 184] on div "harvey33" at bounding box center [516, 183] width 48 height 15
click at [621, 183] on td "1269" at bounding box center [635, 183] width 47 height 23
click at [666, 183] on circle at bounding box center [670, 183] width 9 height 9
click at [499, 185] on img at bounding box center [499, 183] width 14 height 14
